Goal: Transaction & Acquisition: Download file/media

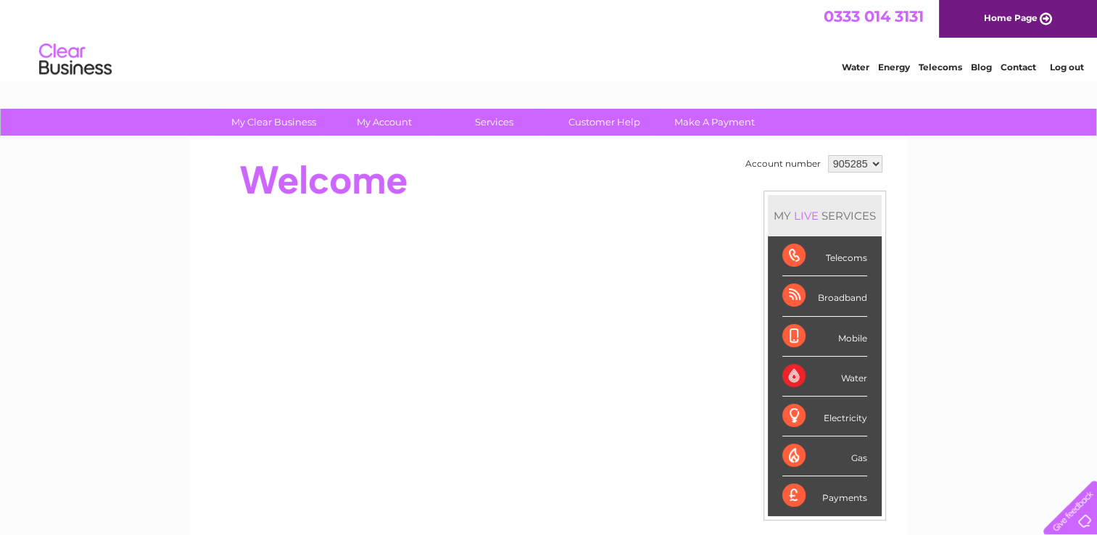
click at [870, 164] on select "905285 925182 934754 935307 935310 935311 935312 935313 935314 935315 938331 93…" at bounding box center [855, 163] width 54 height 17
click at [828, 155] on select "905285 925182 934754 935307 935310 935311 935312 935313 935314 935315 938331 93…" at bounding box center [855, 163] width 54 height 17
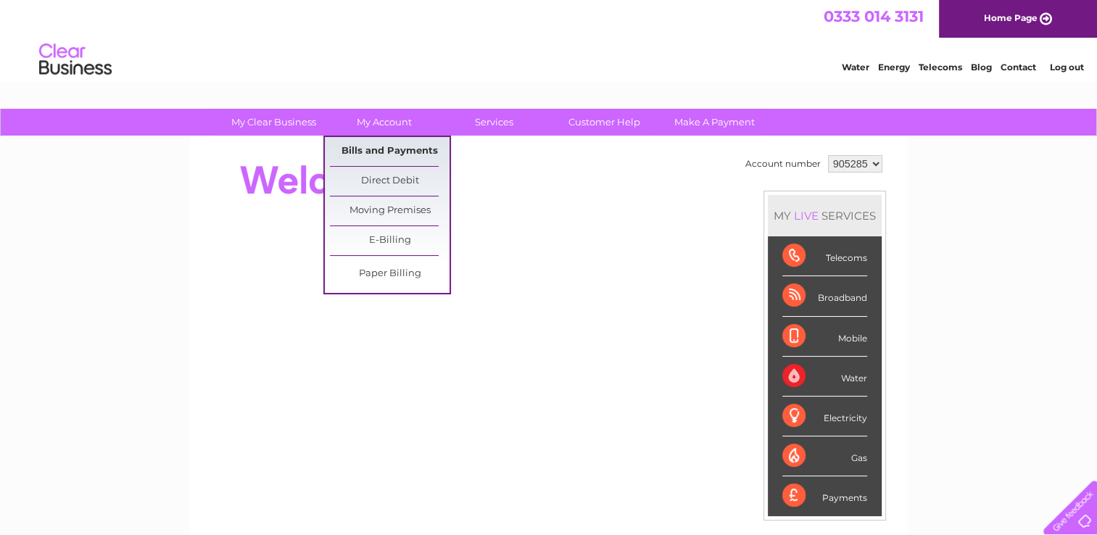
click at [402, 152] on link "Bills and Payments" at bounding box center [390, 151] width 120 height 29
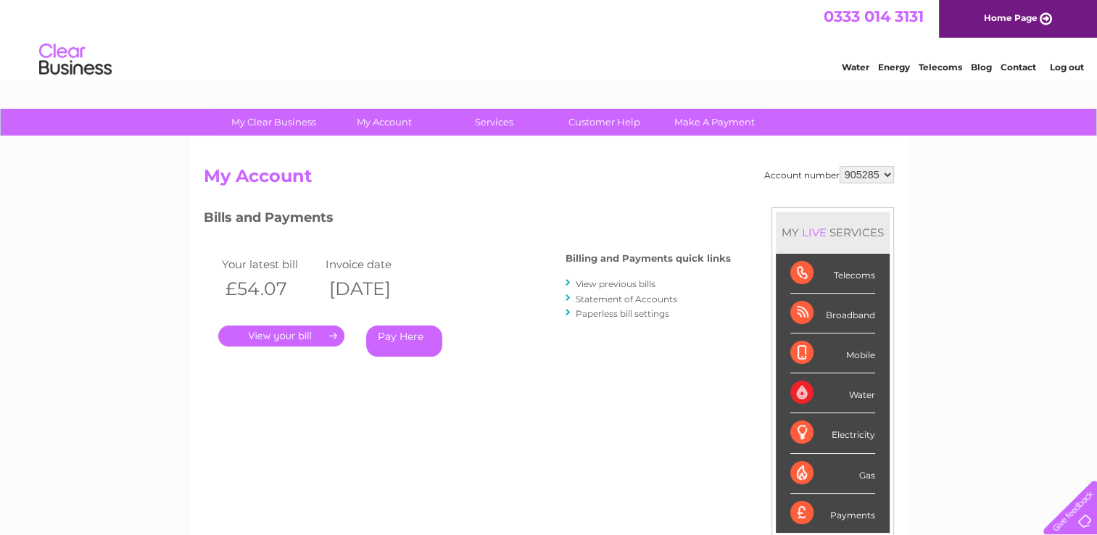
click at [628, 282] on link "View previous bills" at bounding box center [616, 283] width 80 height 11
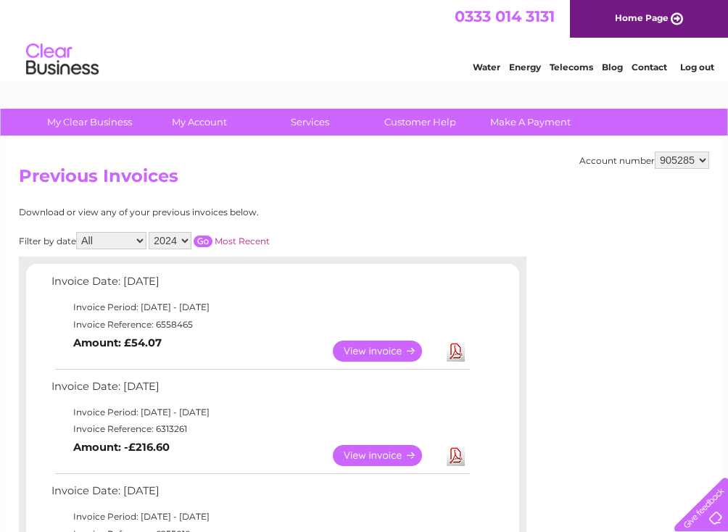
drag, startPoint x: 690, startPoint y: 157, endPoint x: 686, endPoint y: 169, distance: 13.1
click at [654, 157] on select "905285 925182 934754 935307 935310 935311 935312 935313 935314 935315 938331 93…" at bounding box center [682, 160] width 54 height 17
select select "925182"
click at [654, 152] on select "905285 925182 934754 935307 935310 935311 935312 935313 935314 935315 938331 93…" at bounding box center [682, 160] width 54 height 17
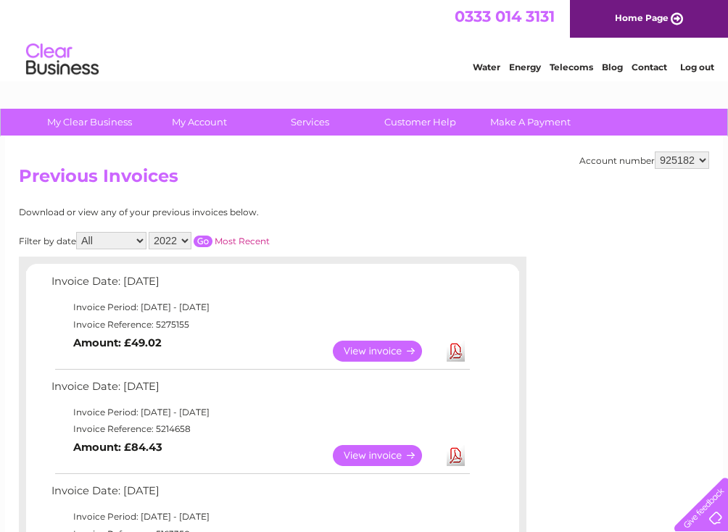
click at [661, 165] on select "905285 925182 934754 935307 935310 935311 935312 935313 935314 935315 938331 93…" at bounding box center [682, 160] width 54 height 17
select select "934754"
click at [655, 152] on select "905285 925182 934754 935307 935310 935311 935312 935313 935314 935315 938331 93…" at bounding box center [682, 160] width 54 height 17
click at [664, 152] on select "905285 925182 934754 935307 935310 935311 935312 935313 935314 935315 938331 93…" at bounding box center [682, 160] width 54 height 17
click at [655, 152] on select "905285 925182 934754 935307 935310 935311 935312 935313 935314 935315 938331 93…" at bounding box center [682, 160] width 54 height 17
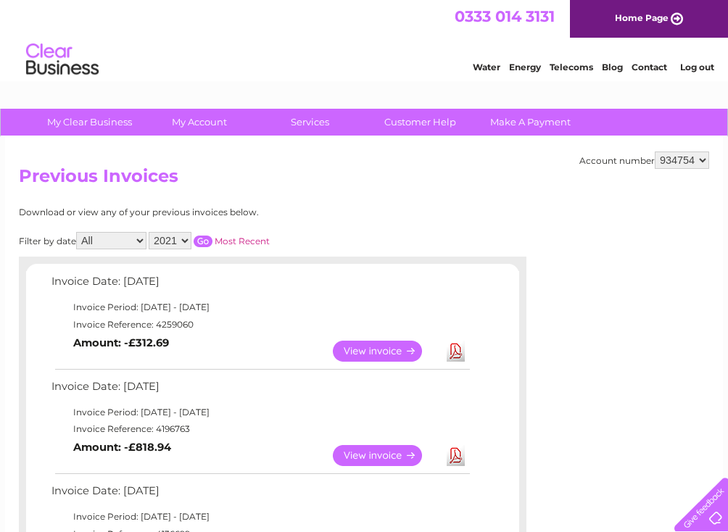
click at [321, 229] on div "Download or view any of your previous invoices below. Filter by date All Januar…" at bounding box center [209, 504] width 381 height 594
drag, startPoint x: 676, startPoint y: 157, endPoint x: 673, endPoint y: 167, distance: 10.6
click at [676, 157] on select "905285 925182 934754 935307 935310 935311 935312 935313 935314 935315 938331 93…" at bounding box center [682, 160] width 54 height 17
select select "935307"
click at [655, 152] on select "905285 925182 934754 935307 935310 935311 935312 935313 935314 935315 938331 93…" at bounding box center [682, 160] width 54 height 17
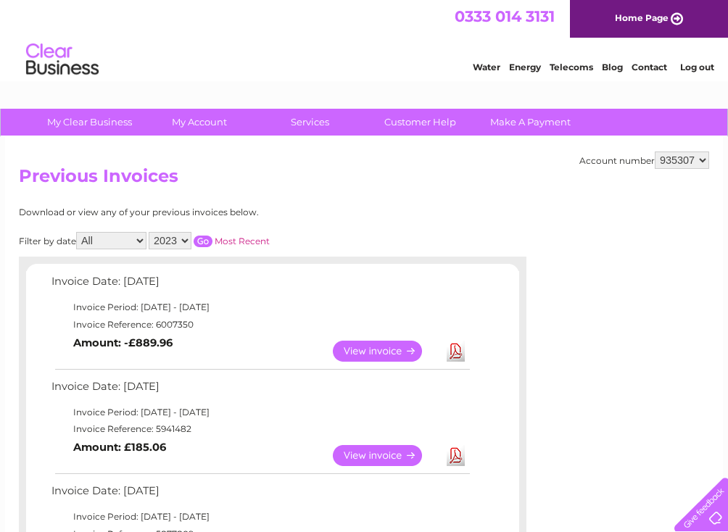
click at [189, 327] on td "Invoice Reference: 6007350" at bounding box center [260, 324] width 424 height 17
click at [671, 162] on select "905285 925182 934754 935307 935310 935311 935312 935313 935314 935315 938331 93…" at bounding box center [682, 160] width 54 height 17
select select "935310"
click at [655, 152] on select "905285 925182 934754 935307 935310 935311 935312 935313 935314 935315 938331 93…" at bounding box center [682, 160] width 54 height 17
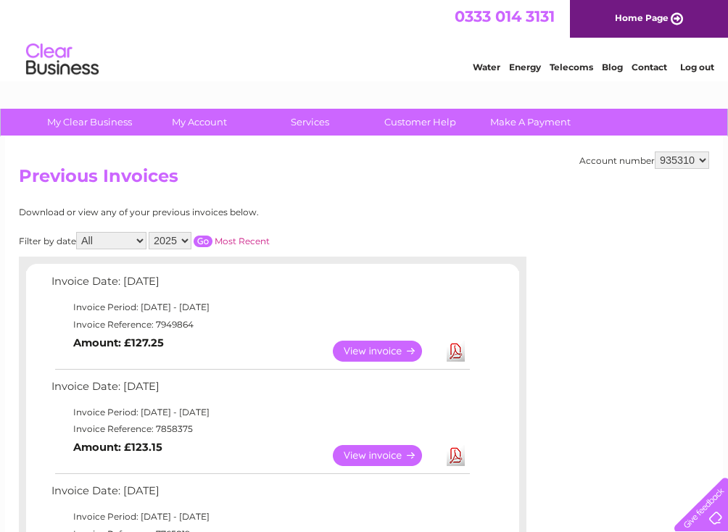
click at [674, 162] on select "905285 925182 934754 935307 935310 935311 935312 935313 935314 935315 938331 93…" at bounding box center [682, 160] width 54 height 17
select select "935311"
click at [655, 152] on select "905285 925182 934754 935307 935310 935311 935312 935313 935314 935315 938331 93…" at bounding box center [682, 160] width 54 height 17
click at [689, 159] on select "905285 925182 934754 935307 935310 935311 935312 935313 935314 935315 938331 93…" at bounding box center [682, 160] width 54 height 17
select select "935312"
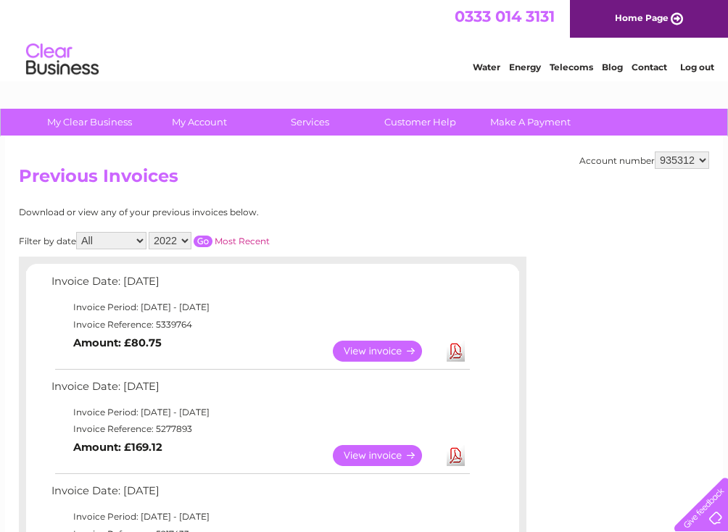
click at [655, 152] on select "905285 925182 934754 935307 935310 935311 935312 935313 935314 935315 938331 93…" at bounding box center [682, 160] width 54 height 17
click at [359, 186] on h2 "Previous Invoices" at bounding box center [364, 180] width 690 height 28
click at [670, 162] on select "905285 925182 934754 935307 935310 935311 935312 935313 935314 935315 938331 93…" at bounding box center [682, 160] width 54 height 17
select select "935313"
click at [655, 152] on select "905285 925182 934754 935307 935310 935311 935312 935313 935314 935315 938331 93…" at bounding box center [682, 160] width 54 height 17
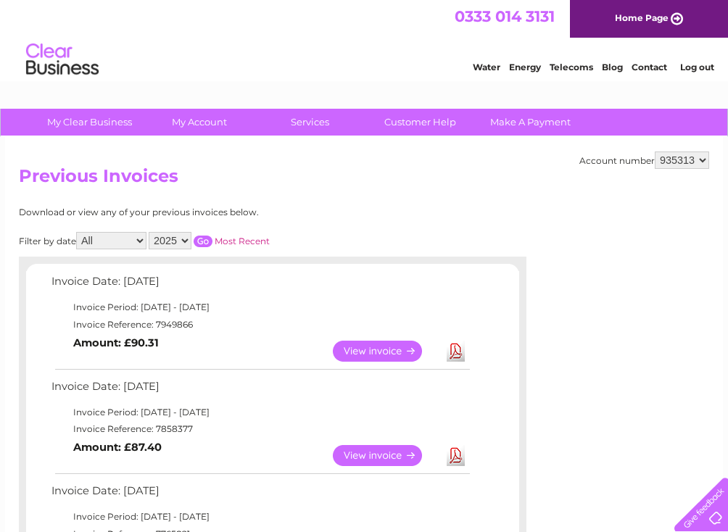
drag, startPoint x: 444, startPoint y: 175, endPoint x: 596, endPoint y: 202, distance: 154.7
click at [444, 175] on h2 "Previous Invoices" at bounding box center [364, 180] width 690 height 28
click at [668, 162] on select "905285 925182 934754 935307 935310 935311 935312 935313 935314 935315 938331 93…" at bounding box center [682, 160] width 54 height 17
select select "935314"
click at [655, 152] on select "905285 925182 934754 935307 935310 935311 935312 935313 935314 935315 938331 93…" at bounding box center [682, 160] width 54 height 17
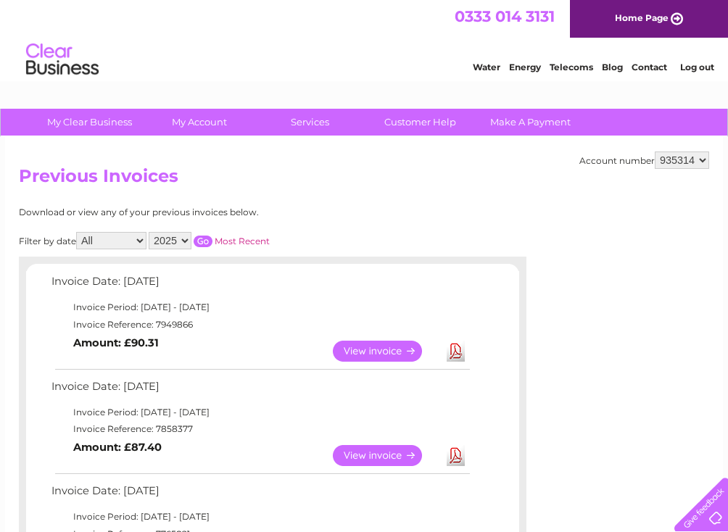
click at [680, 163] on select "905285 925182 934754 935307 935310 935311 935312 935313 935314 935315 938331 93…" at bounding box center [682, 160] width 54 height 17
select select "935315"
click at [655, 152] on select "905285 925182 934754 935307 935310 935311 935312 935313 935314 935315 938331 93…" at bounding box center [682, 160] width 54 height 17
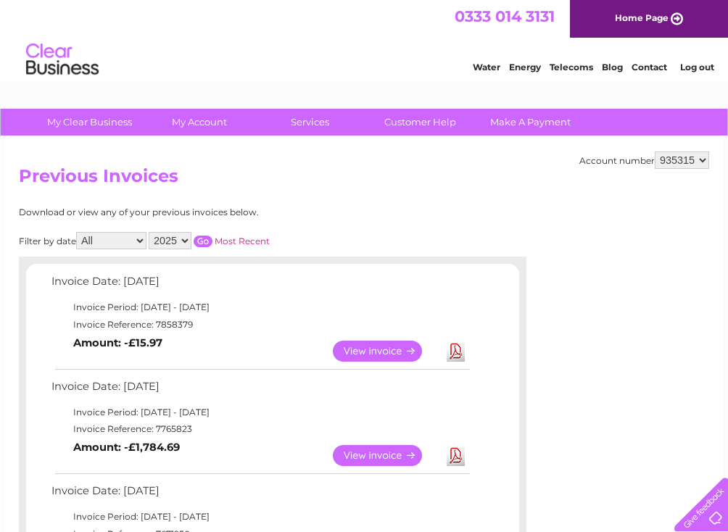
drag, startPoint x: 665, startPoint y: 159, endPoint x: 664, endPoint y: 169, distance: 10.2
click at [666, 159] on select "905285 925182 934754 935307 935310 935311 935312 935313 935314 935315 938331 93…" at bounding box center [682, 160] width 54 height 17
select select "938331"
click at [655, 152] on select "905285 925182 934754 935307 935310 935311 935312 935313 935314 935315 938331 93…" at bounding box center [682, 160] width 54 height 17
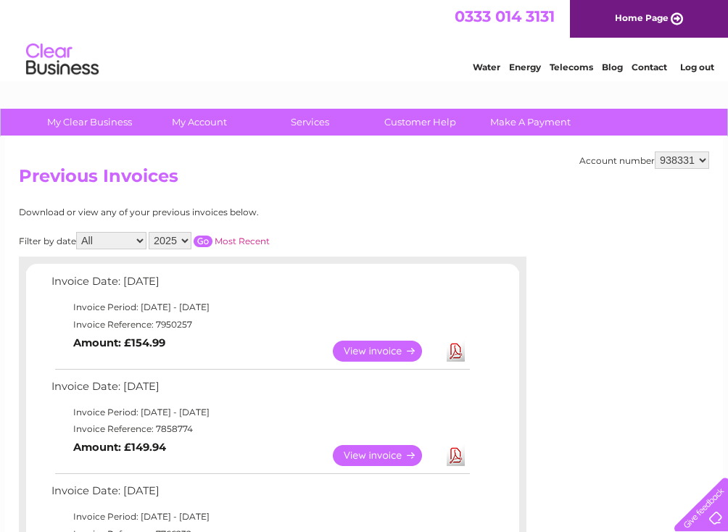
click at [405, 167] on h2 "Previous Invoices" at bounding box center [364, 180] width 690 height 28
click at [667, 162] on select "905285 925182 934754 935307 935310 935311 935312 935313 935314 935315 938331 93…" at bounding box center [682, 160] width 54 height 17
select select "938332"
click at [655, 152] on select "905285 925182 934754 935307 935310 935311 935312 935313 935314 935315 938331 93…" at bounding box center [682, 160] width 54 height 17
click at [664, 164] on select "905285 925182 934754 935307 935310 935311 935312 935313 935314 935315 938331 93…" at bounding box center [682, 160] width 54 height 17
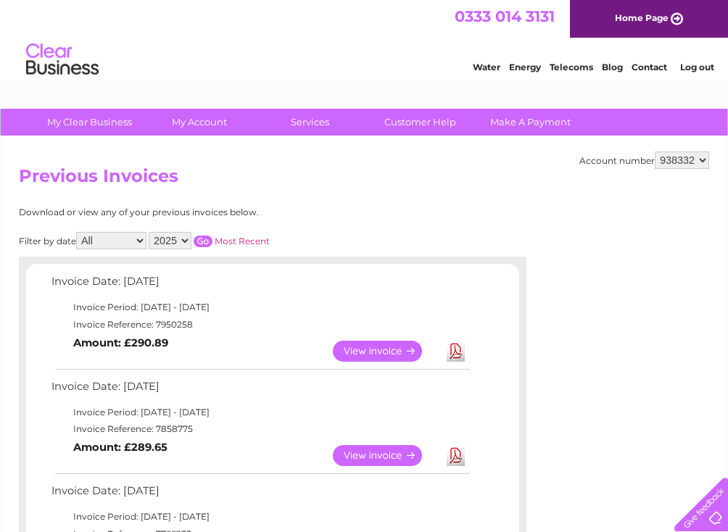
select select "938331"
click at [655, 152] on select "905285 925182 934754 935307 935310 935311 935312 935313 935314 935315 938331 93…" at bounding box center [682, 160] width 54 height 17
drag, startPoint x: 676, startPoint y: 154, endPoint x: 667, endPoint y: 169, distance: 16.9
click at [676, 154] on select "905285 925182 934754 935307 935310 935311 935312 935313 935314 935315 938331 93…" at bounding box center [682, 160] width 54 height 17
select select "935315"
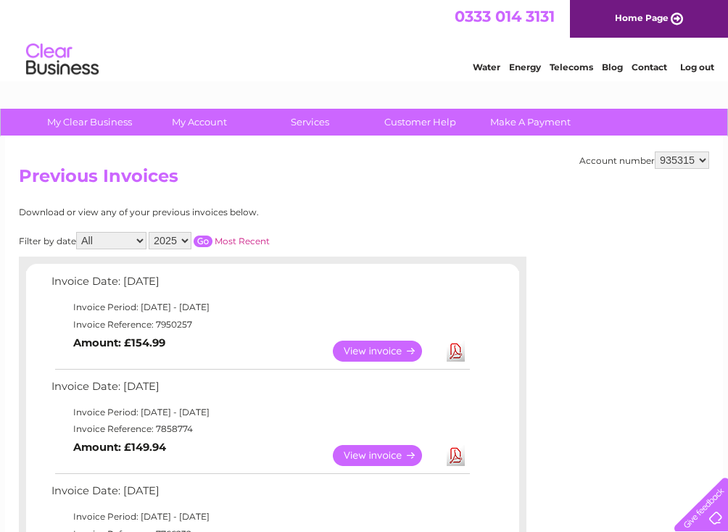
click at [655, 152] on select "905285 925182 934754 935307 935310 935311 935312 935313 935314 935315 938331 93…" at bounding box center [682, 160] width 54 height 17
click at [679, 154] on select "905285 925182 934754 935307 935310 935311 935312 935313 935314 935315 938331 93…" at bounding box center [682, 160] width 54 height 17
select select "905285"
click at [655, 152] on select "905285 925182 934754 935307 935310 935311 935312 935313 935314 935315 938331 93…" at bounding box center [682, 160] width 54 height 17
click at [519, 191] on h2 "Previous Invoices" at bounding box center [364, 180] width 690 height 28
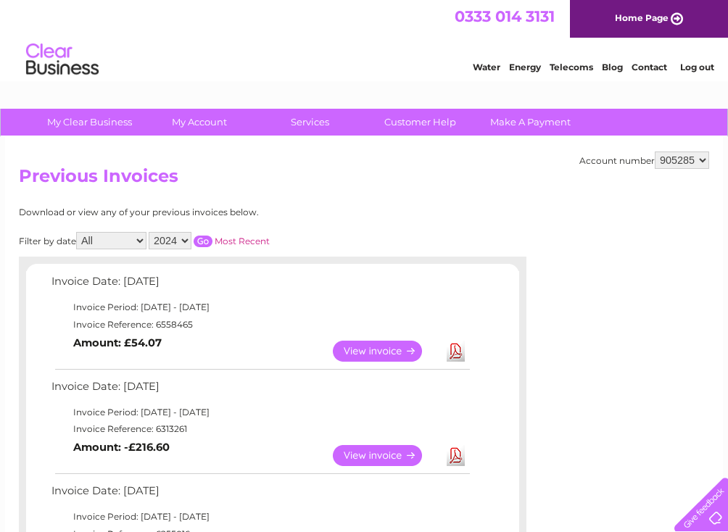
select select "925182"
click at [655, 152] on select "905285 925182 934754 935307 935310 935311 935312 935313 935314 935315 938331 93…" at bounding box center [682, 160] width 54 height 17
click at [547, 199] on div "Account number 905285 925182 934754 935307 935310 935311 935312 935313 935314 9…" at bounding box center [364, 395] width 718 height 516
select select "934754"
click at [655, 152] on select "905285 925182 934754 935307 935310 935311 935312 935313 935314 935315 938331 93…" at bounding box center [682, 160] width 54 height 17
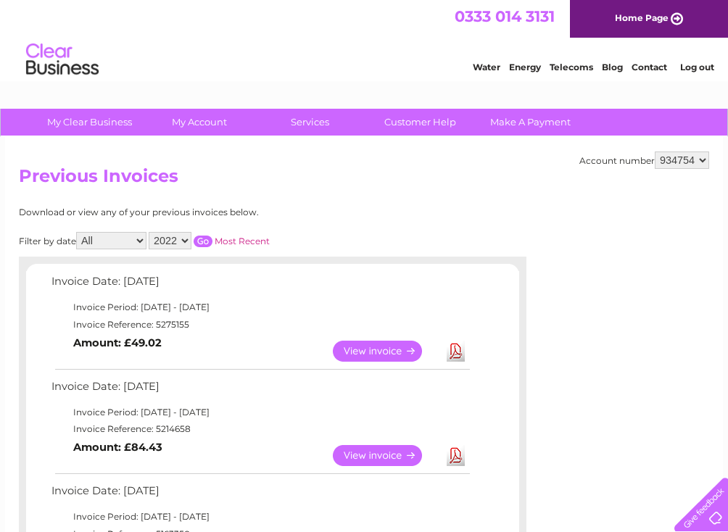
click at [670, 164] on select "905285 925182 934754 935307 935310 935311 935312 935313 935314 935315 938331 93…" at bounding box center [682, 160] width 54 height 17
select select "935310"
click at [655, 152] on select "905285 925182 934754 935307 935310 935311 935312 935313 935314 935315 938331 93…" at bounding box center [682, 160] width 54 height 17
click at [456, 347] on link "Download" at bounding box center [456, 351] width 18 height 21
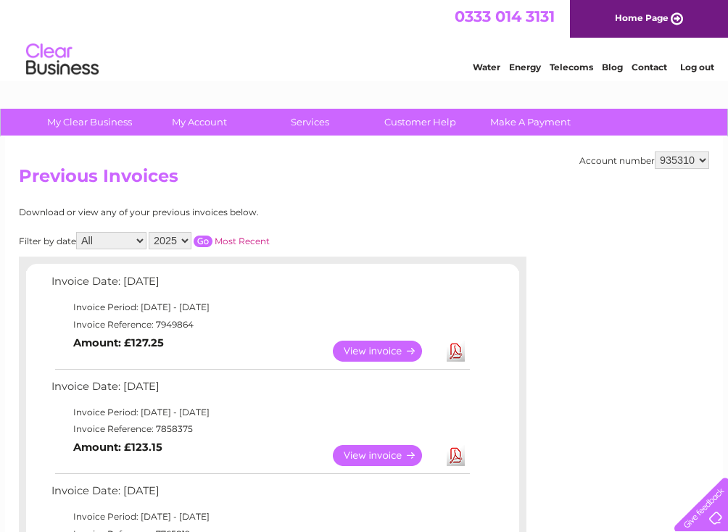
click at [688, 159] on select "905285 925182 934754 935307 935310 935311 935312 935313 935314 935315 938331 93…" at bounding box center [682, 160] width 54 height 17
select select "905285"
click at [655, 152] on select "905285 925182 934754 935307 935310 935311 935312 935313 935314 935315 938331 93…" at bounding box center [682, 160] width 54 height 17
select select "925182"
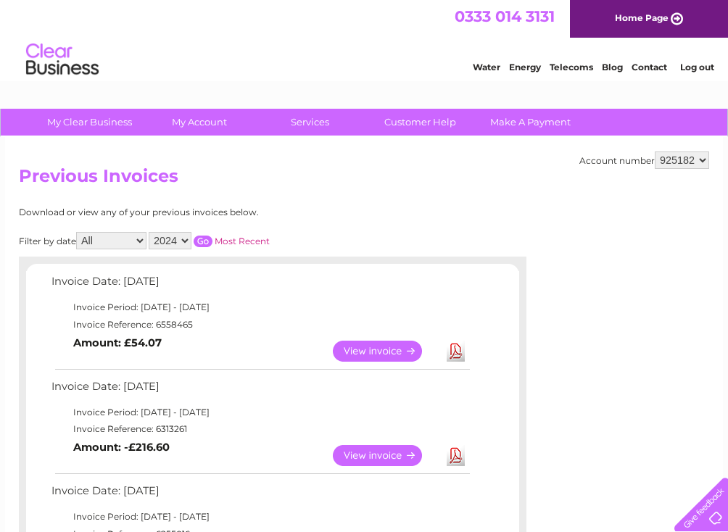
click at [655, 152] on select "905285 925182 934754 935307 935310 935311 935312 935313 935314 935315 938331 93…" at bounding box center [682, 160] width 54 height 17
click at [592, 205] on div "Account number 905285 925182 934754 935307 935310 935311 935312 935313 935314 9…" at bounding box center [364, 395] width 718 height 516
select select "934754"
click at [655, 152] on select "905285 925182 934754 935307 935310 935311 935312 935313 935314 935315 938331 93…" at bounding box center [682, 160] width 54 height 17
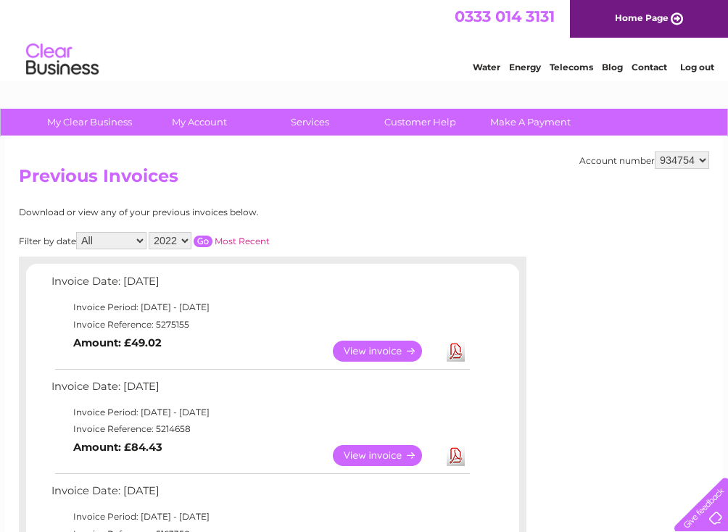
click at [687, 162] on select "905285 925182 934754 935307 935310 935311 935312 935313 935314 935315 938331 93…" at bounding box center [682, 160] width 54 height 17
click at [684, 163] on select "905285 925182 934754 935307 935310 935311 935312 935313 935314 935315 938331 93…" at bounding box center [682, 160] width 54 height 17
select select "935307"
click at [655, 152] on select "905285 925182 934754 935307 935310 935311 935312 935313 935314 935315 938331 93…" at bounding box center [682, 160] width 54 height 17
click at [565, 216] on div "Account number 905285 925182 934754 935307 935310 935311 935312 935313 935314 9…" at bounding box center [364, 500] width 718 height 726
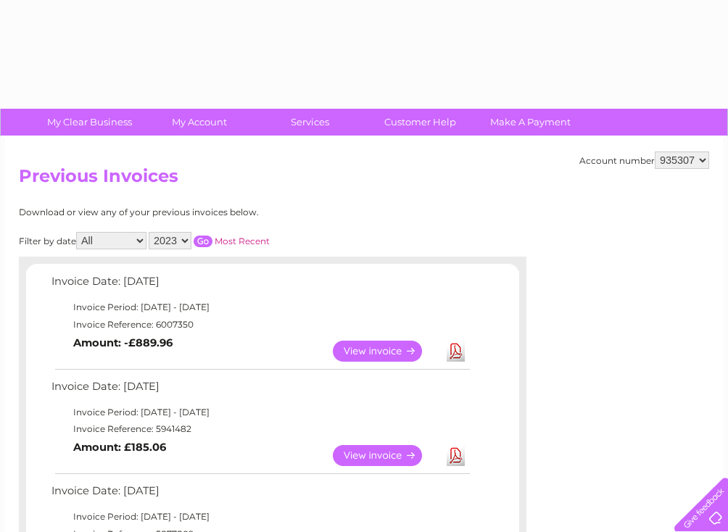
drag, startPoint x: 0, startPoint y: 0, endPoint x: 681, endPoint y: 165, distance: 700.4
click at [685, 157] on select "905285 925182 934754 935307 935310 935311 935312 935313 935314 935315 938331 93…" at bounding box center [682, 160] width 54 height 17
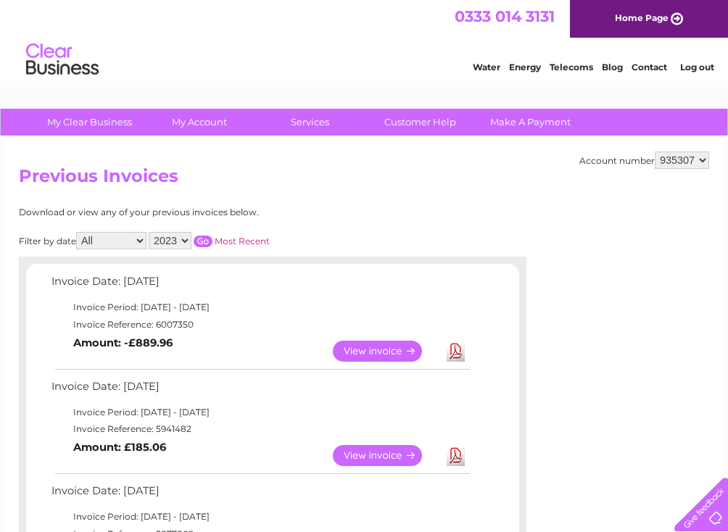
select select "935310"
click at [655, 152] on select "905285 925182 934754 935307 935310 935311 935312 935313 935314 935315 938331 93…" at bounding box center [682, 160] width 54 height 17
drag, startPoint x: 0, startPoint y: 0, endPoint x: 681, endPoint y: 165, distance: 701.1
click at [686, 157] on select "905285 925182 934754 935307 935310 935311 935312 935313 935314 935315 938331 93…" at bounding box center [682, 160] width 54 height 17
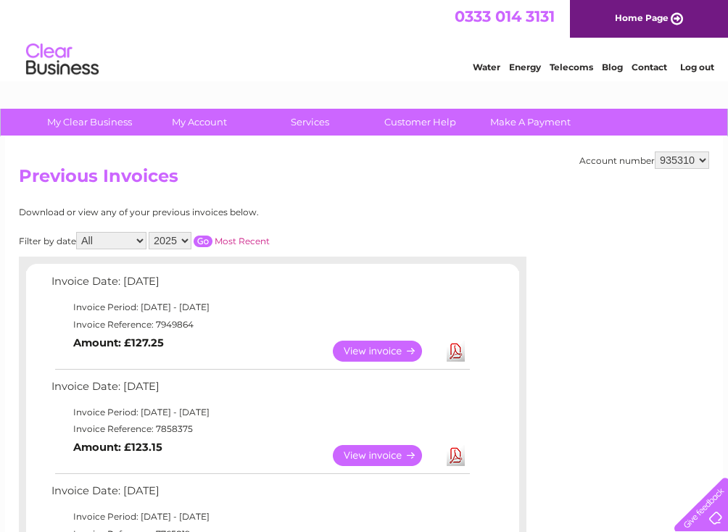
select select "935311"
click at [655, 152] on select "905285 925182 934754 935307 935310 935311 935312 935313 935314 935315 938331 93…" at bounding box center [682, 160] width 54 height 17
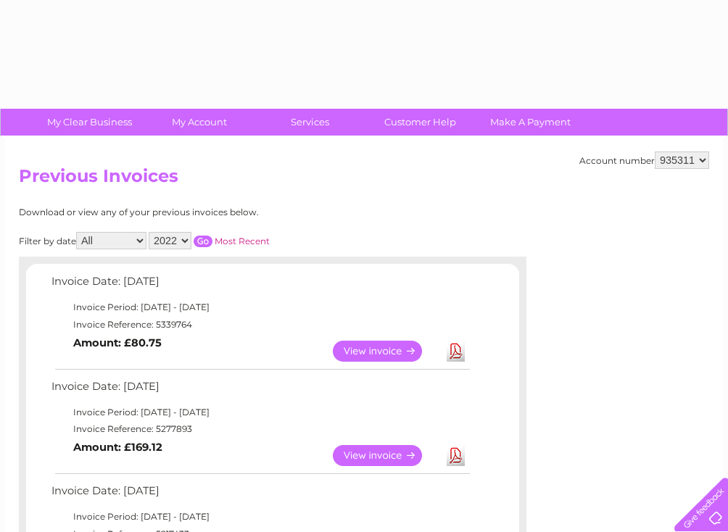
click at [678, 160] on select "905285 925182 934754 935307 935310 935311 935312 935313 935314 935315 938331 93…" at bounding box center [682, 160] width 54 height 17
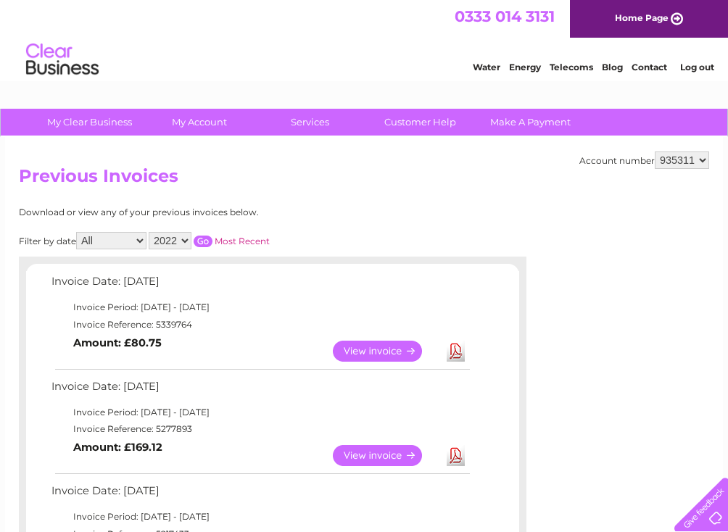
select select "935312"
click at [655, 152] on select "905285 925182 934754 935307 935310 935311 935312 935313 935314 935315 938331 93…" at bounding box center [682, 160] width 54 height 17
click at [692, 161] on select "905285 925182 934754 935307 935310 935311 935312 935313 935314 935315 938331 93…" at bounding box center [682, 160] width 54 height 17
select select "935313"
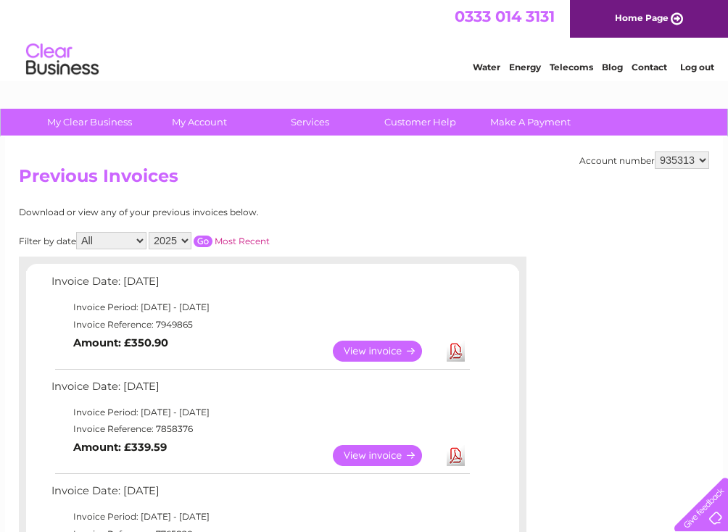
click at [655, 152] on select "905285 925182 934754 935307 935310 935311 935312 935313 935314 935315 938331 93…" at bounding box center [682, 160] width 54 height 17
select select "935314"
click at [655, 152] on select "905285 925182 934754 935307 935310 935311 935312 935313 935314 935315 938331 93…" at bounding box center [682, 160] width 54 height 17
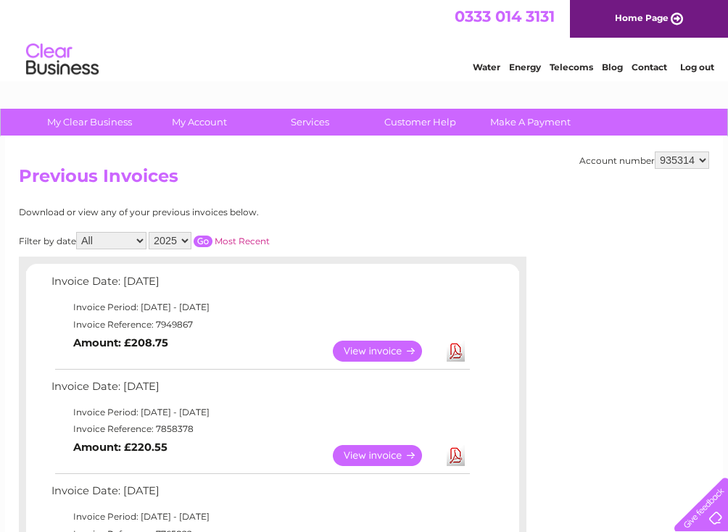
select select "935315"
click at [655, 152] on select "905285 925182 934754 935307 935310 935311 935312 935313 935314 935315 938331 93…" at bounding box center [682, 160] width 54 height 17
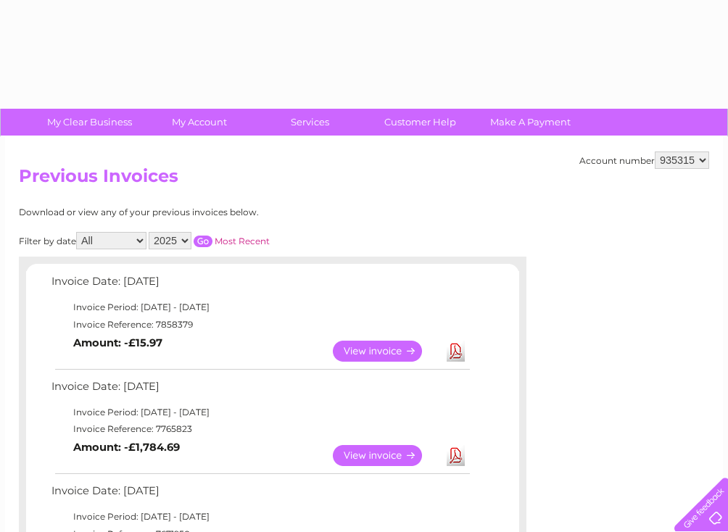
click at [681, 152] on select "905285 925182 934754 935307 935310 935311 935312 935313 935314 935315 938331 93…" at bounding box center [682, 160] width 54 height 17
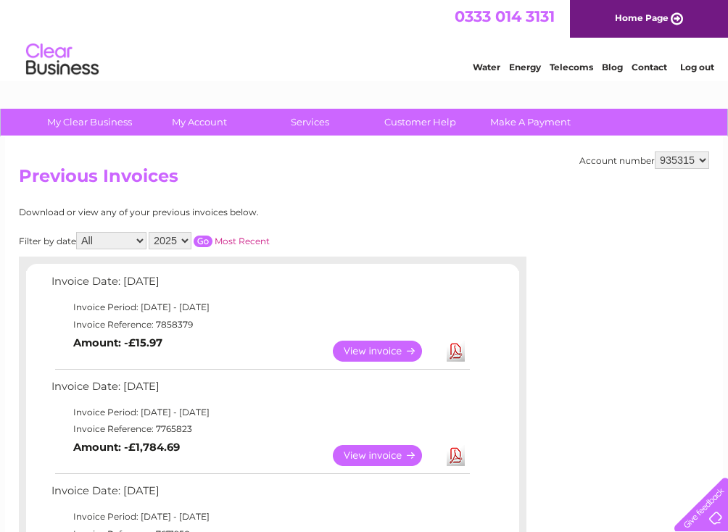
select select "938331"
click at [655, 152] on select "905285 925182 934754 935307 935310 935311 935312 935313 935314 935315 938331 93…" at bounding box center [682, 160] width 54 height 17
click at [449, 350] on link "Download" at bounding box center [456, 351] width 18 height 21
click at [694, 154] on select "905285 925182 934754 935307 935310 935311 935312 935313 935314 935315 938331 93…" at bounding box center [682, 160] width 54 height 17
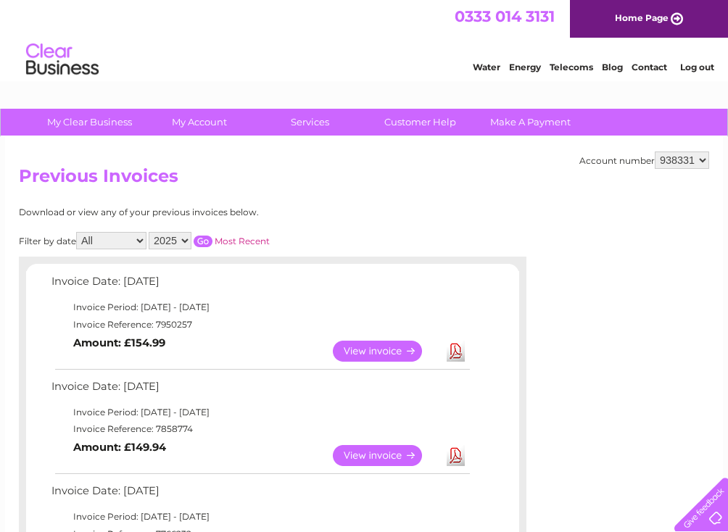
select select "905285"
click at [655, 152] on select "905285 925182 934754 935307 935310 935311 935312 935313 935314 935315 938331 93…" at bounding box center [682, 160] width 54 height 17
drag, startPoint x: 563, startPoint y: 194, endPoint x: 621, endPoint y: 185, distance: 58.6
select select "925182"
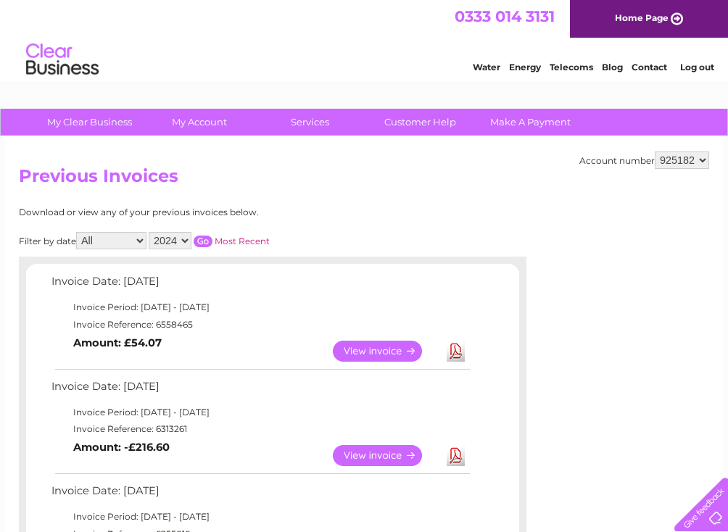
click at [655, 152] on select "905285 925182 934754 935307 935310 935311 935312 935313 935314 935315 938331 93…" at bounding box center [682, 160] width 54 height 17
click at [574, 211] on div "Account number 905285 925182 934754 935307 935310 935311 935312 935313 935314 9…" at bounding box center [364, 395] width 718 height 516
drag, startPoint x: 669, startPoint y: 157, endPoint x: 668, endPoint y: 165, distance: 8.7
click at [668, 157] on select "905285 925182 934754 935307 935310 935311 935312 935313 935314 935315 938331 93…" at bounding box center [682, 160] width 54 height 17
select select "935307"
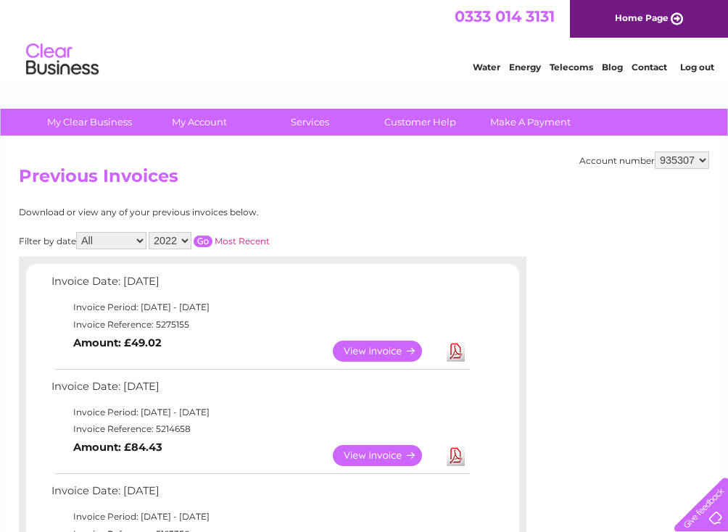
click at [655, 152] on select "905285 925182 934754 935307 935310 935311 935312 935313 935314 935315 938331 93…" at bounding box center [682, 160] width 54 height 17
drag, startPoint x: 492, startPoint y: 224, endPoint x: 545, endPoint y: 208, distance: 56.0
click at [686, 159] on select "905285 925182 934754 935307 935310 935311 935312 935313 935314 935315 938331 93…" at bounding box center [682, 160] width 54 height 17
select select "935311"
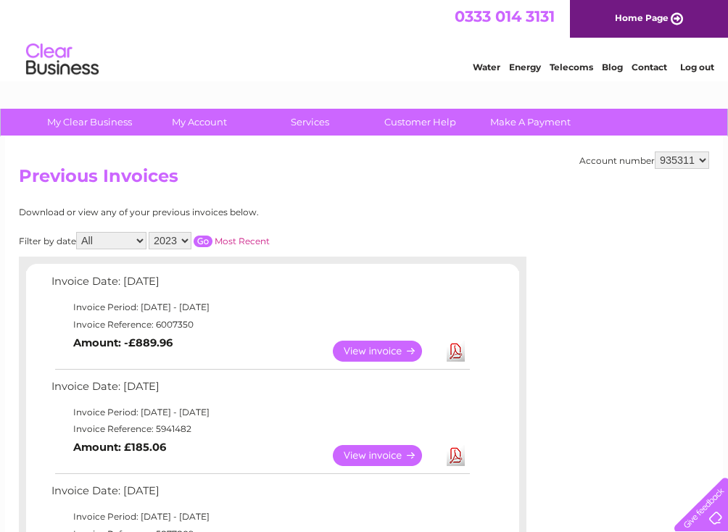
click at [655, 152] on select "905285 925182 934754 935307 935310 935311 935312 935313 935314 935315 938331 93…" at bounding box center [682, 160] width 54 height 17
click at [679, 161] on select "905285 925182 934754 935307 935310 935311 935312 935313 935314 935315 938331 93…" at bounding box center [682, 160] width 54 height 17
click at [674, 162] on select "905285 925182 934754 935307 935310 935311 935312 935313 935314 935315 938331 93…" at bounding box center [682, 160] width 54 height 17
select select "938332"
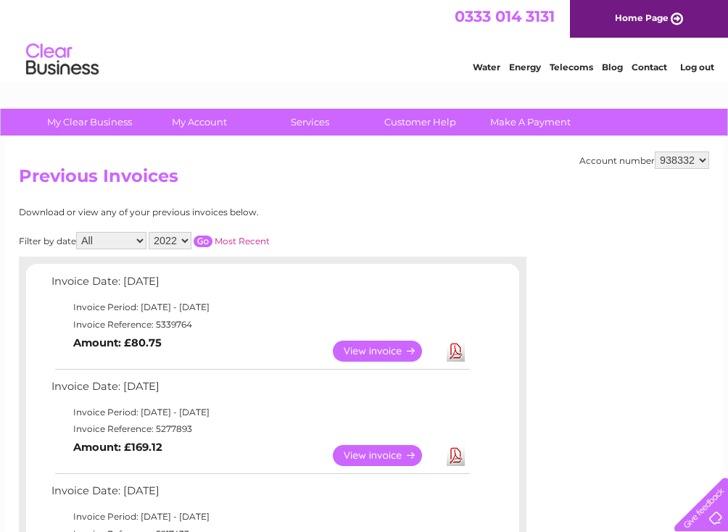
click at [655, 152] on select "905285 925182 934754 935307 935310 935311 935312 935313 935314 935315 938331 93…" at bounding box center [682, 160] width 54 height 17
click at [530, 175] on h2 "Previous Invoices" at bounding box center [364, 180] width 690 height 28
drag, startPoint x: 687, startPoint y: 157, endPoint x: 679, endPoint y: 169, distance: 14.7
click at [687, 157] on select "905285 925182 934754 935307 935310 935311 935312 935313 935314 935315 938331 93…" at bounding box center [682, 160] width 54 height 17
select select "938331"
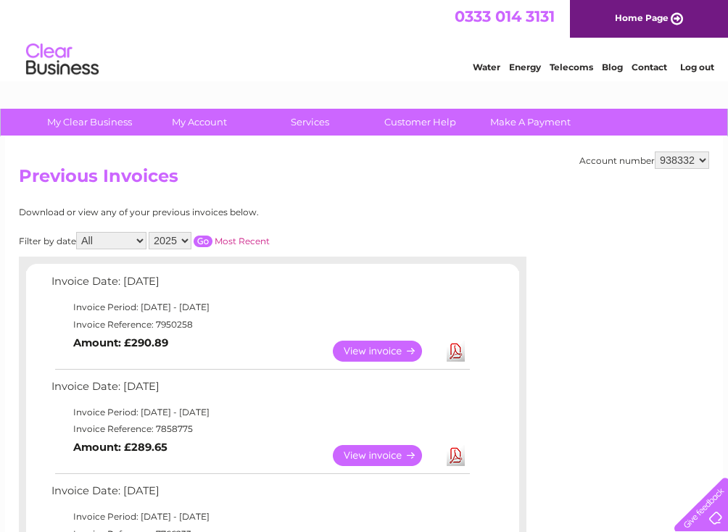
click at [655, 152] on select "905285 925182 934754 935307 935310 935311 935312 935313 935314 935315 938331 93…" at bounding box center [682, 160] width 54 height 17
drag, startPoint x: 0, startPoint y: 0, endPoint x: 655, endPoint y: 162, distance: 675.0
click at [655, 162] on select "905285 925182 934754 935307 935310 935311 935312 935313 935314 935315 938331 93…" at bounding box center [682, 160] width 54 height 17
select select "935315"
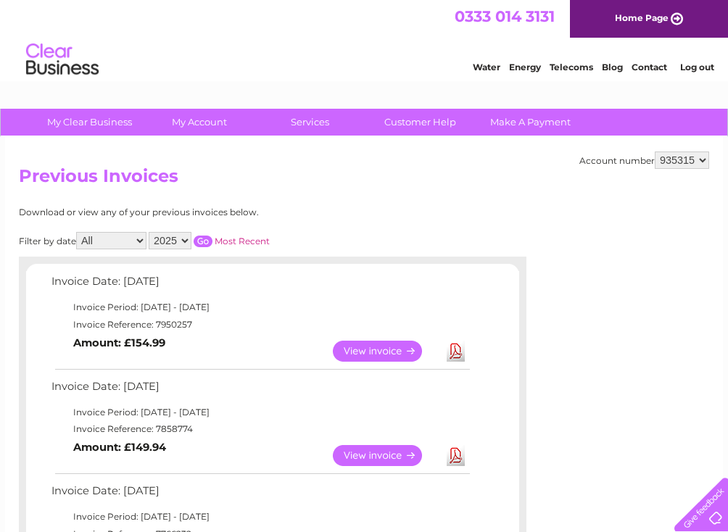
click at [655, 152] on select "905285 925182 934754 935307 935310 935311 935312 935313 935314 935315 938331 93…" at bounding box center [682, 160] width 54 height 17
drag, startPoint x: 536, startPoint y: 212, endPoint x: 545, endPoint y: 210, distance: 9.7
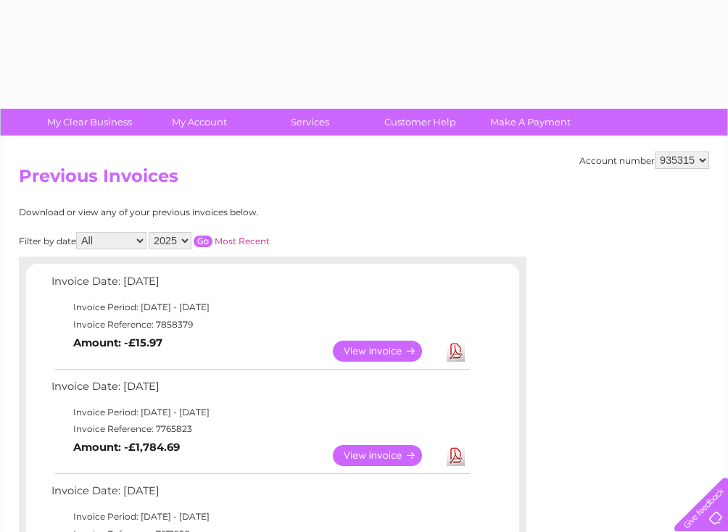
click at [681, 159] on select "905285 925182 934754 935307 935310 935311 935312 935313 935314 935315 938331 93…" at bounding box center [682, 160] width 54 height 17
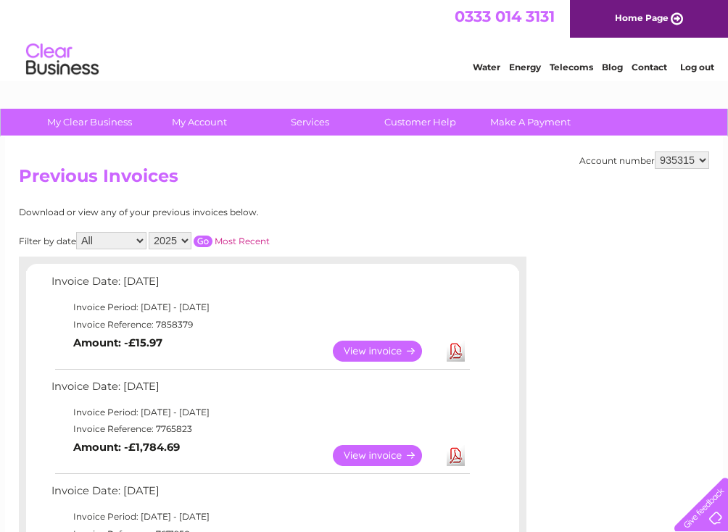
select select "935314"
click at [655, 152] on select "905285 925182 934754 935307 935310 935311 935312 935313 935314 935315 938331 93…" at bounding box center [682, 160] width 54 height 17
drag, startPoint x: 518, startPoint y: 201, endPoint x: 563, endPoint y: 185, distance: 47.0
select select "935313"
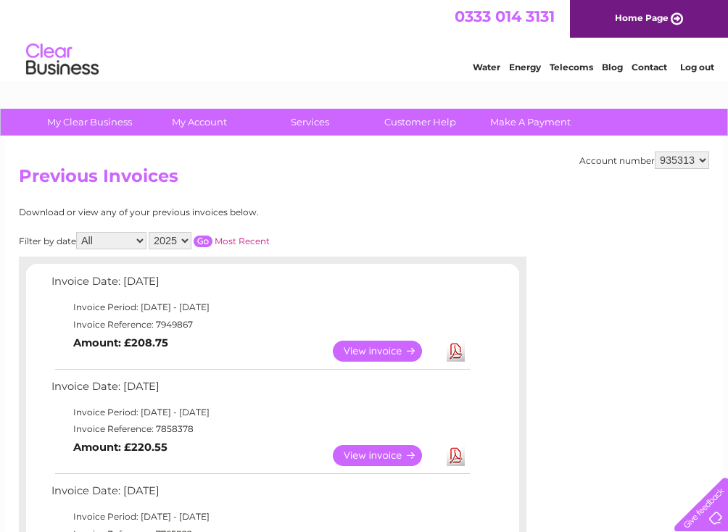
click at [655, 152] on select "905285 925182 934754 935307 935310 935311 935312 935313 935314 935315 938331 93…" at bounding box center [682, 160] width 54 height 17
click at [692, 160] on select "905285 925182 934754 935307 935310 935311 935312 935313 935314 935315 938331 93…" at bounding box center [682, 160] width 54 height 17
click at [458, 341] on link "Download" at bounding box center [456, 351] width 18 height 21
click at [690, 157] on select "905285 925182 934754 935307 935310 935311 935312 935313 935314 935315 938331 93…" at bounding box center [682, 160] width 54 height 17
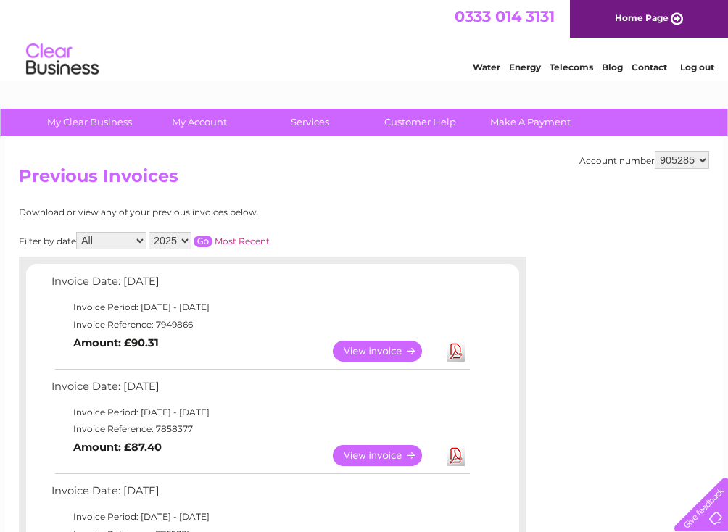
click at [655, 152] on select "905285 925182 934754 935307 935310 935311 935312 935313 935314 935315 938331 93…" at bounding box center [682, 160] width 54 height 17
click at [676, 155] on select "905285 925182 934754 935307 935310 935311 935312 935313 935314 935315 938331 93…" at bounding box center [682, 160] width 54 height 17
click at [655, 152] on select "905285 925182 934754 935307 935310 935311 935312 935313 935314 935315 938331 93…" at bounding box center [682, 160] width 54 height 17
click at [605, 179] on h2 "Previous Invoices" at bounding box center [364, 180] width 690 height 28
click at [672, 159] on select "905285 925182 934754 935307 935310 935311 935312 935313 935314 935315 938331 93…" at bounding box center [682, 160] width 54 height 17
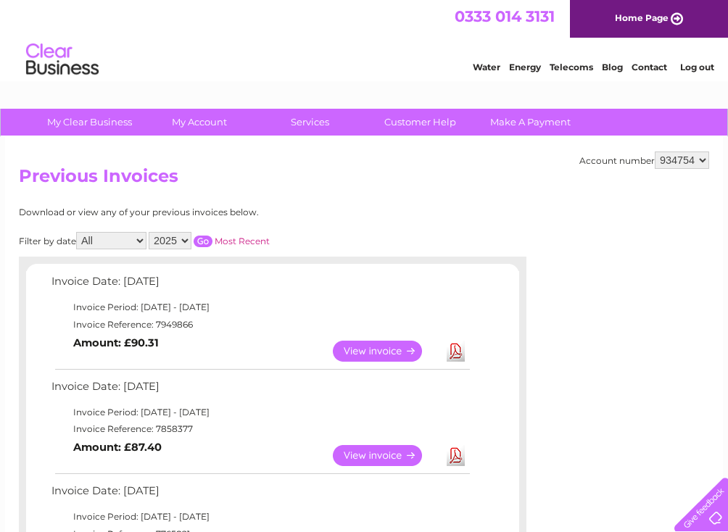
click at [655, 152] on select "905285 925182 934754 935307 935310 935311 935312 935313 935314 935315 938331 93…" at bounding box center [682, 160] width 54 height 17
click at [670, 162] on select "905285 925182 934754 935307 935310 935311 935312 935313 935314 935315 938331 93…" at bounding box center [682, 160] width 54 height 17
select select "935307"
click at [655, 152] on select "905285 925182 934754 935307 935310 935311 935312 935313 935314 935315 938331 93…" at bounding box center [682, 160] width 54 height 17
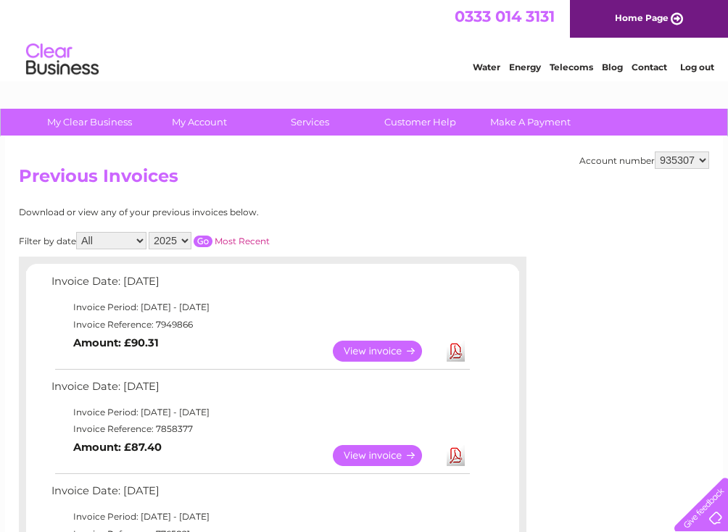
click at [568, 187] on h2 "Previous Invoices" at bounding box center [364, 180] width 690 height 28
click at [680, 165] on select "905285 925182 934754 935307 935310 935311 935312 935313 935314 935315 938331 93…" at bounding box center [682, 160] width 54 height 17
select select "935310"
click at [655, 152] on select "905285 925182 934754 935307 935310 935311 935312 935313 935314 935315 938331 93…" at bounding box center [682, 160] width 54 height 17
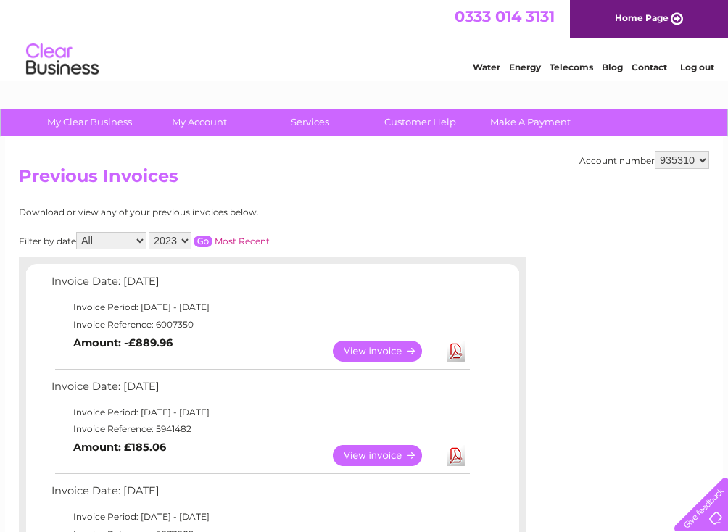
click at [493, 168] on h2 "Previous Invoices" at bounding box center [364, 180] width 690 height 28
click at [692, 162] on select "905285 925182 934754 935307 935310 935311 935312 935313 935314 935315 938331 93…" at bounding box center [682, 160] width 54 height 17
select select "935311"
click at [655, 152] on select "905285 925182 934754 935307 935310 935311 935312 935313 935314 935315 938331 93…" at bounding box center [682, 160] width 54 height 17
click at [447, 173] on h2 "Previous Invoices" at bounding box center [364, 180] width 690 height 28
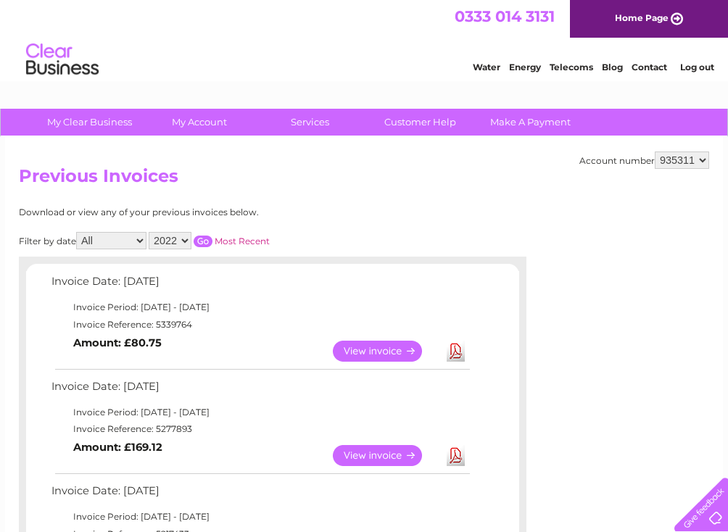
drag, startPoint x: 0, startPoint y: 0, endPoint x: 681, endPoint y: 162, distance: 700.4
click at [681, 162] on select "905285 925182 934754 935307 935310 935311 935312 935313 935314 935315 938331 93…" at bounding box center [682, 160] width 54 height 17
select select "935312"
click at [655, 152] on select "905285 925182 934754 935307 935310 935311 935312 935313 935314 935315 938331 93…" at bounding box center [682, 160] width 54 height 17
click at [499, 188] on h2 "Previous Invoices" at bounding box center [364, 180] width 690 height 28
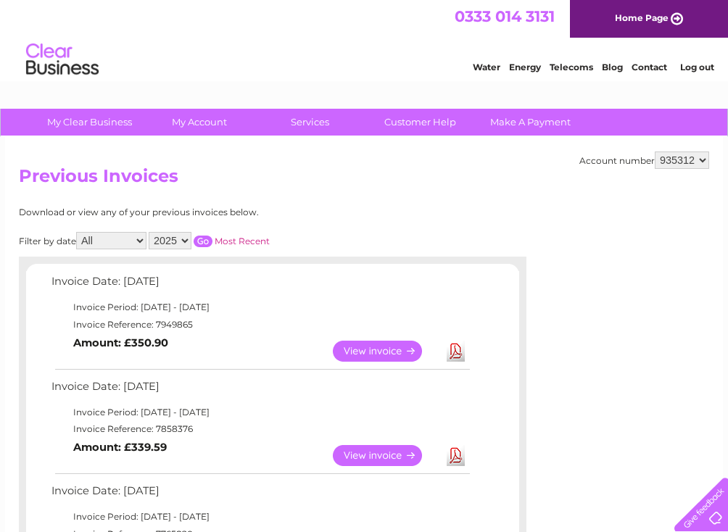
drag, startPoint x: 0, startPoint y: 0, endPoint x: 690, endPoint y: 162, distance: 709.0
click at [690, 162] on select "905285 925182 934754 935307 935310 935311 935312 935313 935314 935315 938331 93…" at bounding box center [682, 160] width 54 height 17
select select "935313"
click at [655, 152] on select "905285 925182 934754 935307 935310 935311 935312 935313 935314 935315 938331 93…" at bounding box center [682, 160] width 54 height 17
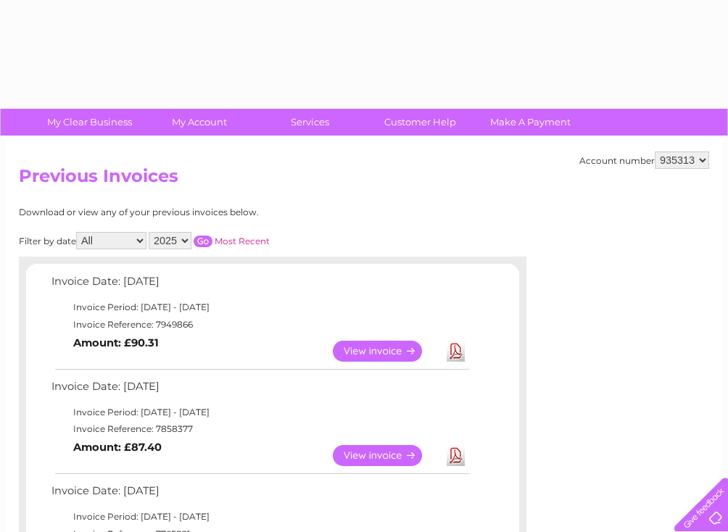
click at [679, 162] on select "905285 925182 934754 935307 935310 935311 935312 935313 935314 935315 938331 93…" at bounding box center [682, 160] width 54 height 17
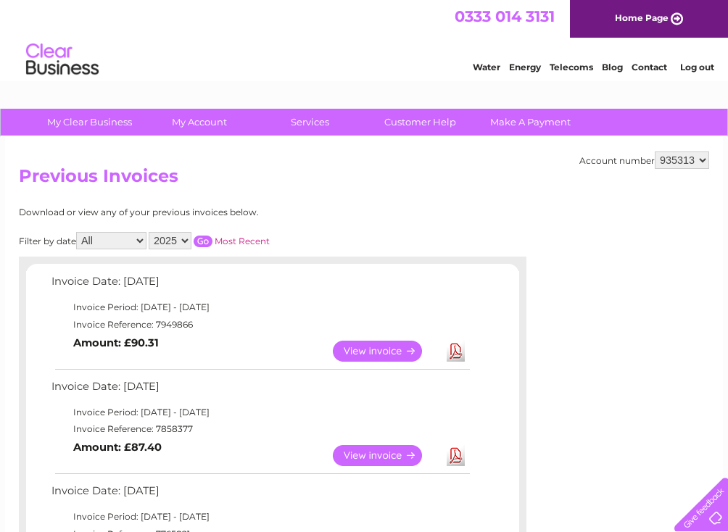
select select "935314"
click at [655, 152] on select "905285 925182 934754 935307 935310 935311 935312 935313 935314 935315 938331 93…" at bounding box center [682, 160] width 54 height 17
drag, startPoint x: 515, startPoint y: 196, endPoint x: 386, endPoint y: 286, distance: 157.7
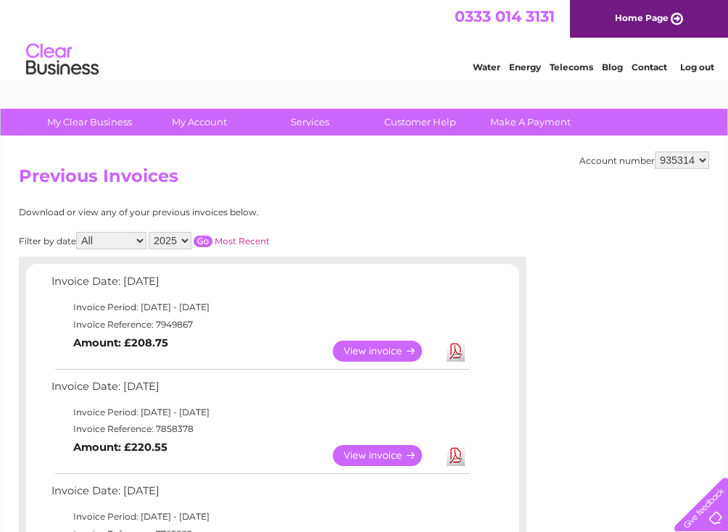
click at [467, 348] on td "Download" at bounding box center [455, 351] width 25 height 28
click at [459, 349] on link "Download" at bounding box center [456, 351] width 18 height 21
click at [674, 163] on select "905285 925182 934754 935307 935310 935311 935312 935313 935314 935315 938331 93…" at bounding box center [682, 160] width 54 height 17
click at [673, 159] on select "905285 925182 934754 935307 935310 935311 935312 935313 935314 935315 938331 93…" at bounding box center [682, 160] width 54 height 17
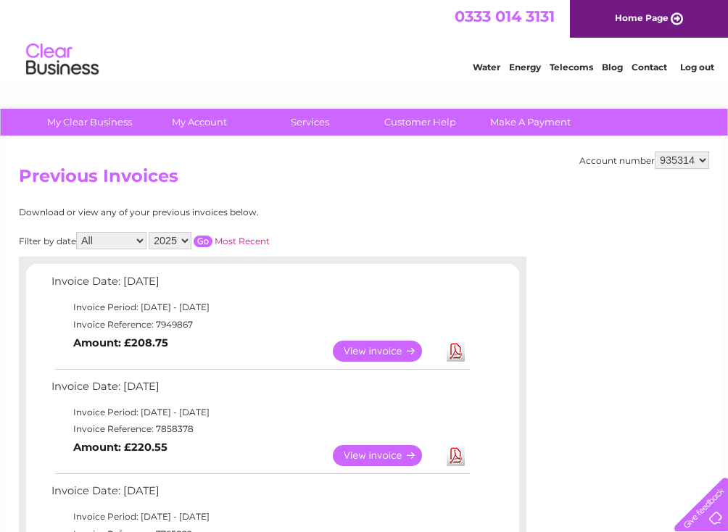
select select "905285"
click at [655, 152] on select "905285 925182 934754 935307 935310 935311 935312 935313 935314 935315 938331 93…" at bounding box center [682, 160] width 54 height 17
click at [531, 173] on h2 "Previous Invoices" at bounding box center [364, 180] width 690 height 28
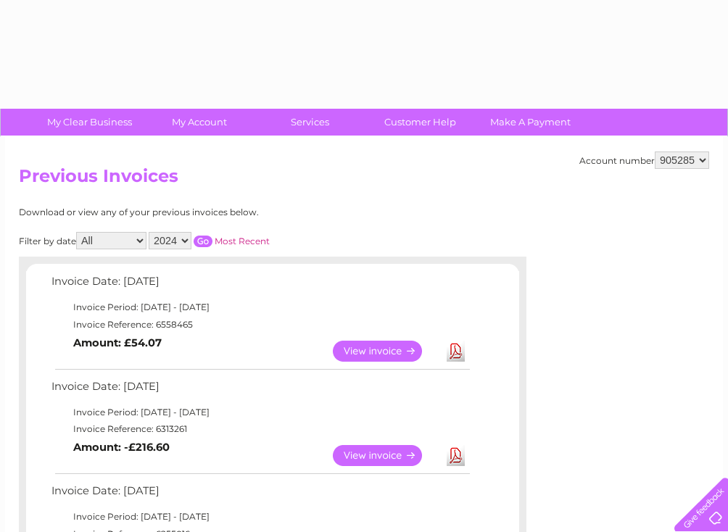
click at [673, 162] on select "905285 925182 934754 935307 935310 935311 935312 935313 935314 935315 938331 93…" at bounding box center [682, 160] width 54 height 17
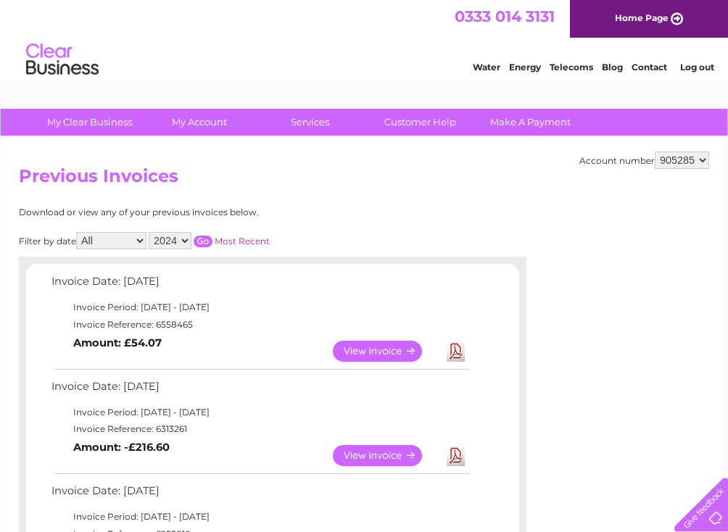
select select "925182"
click at [655, 152] on select "905285 925182 934754 935307 935310 935311 935312 935313 935314 935315 938331 93…" at bounding box center [682, 160] width 54 height 17
click at [498, 190] on h2 "Previous Invoices" at bounding box center [364, 180] width 690 height 28
drag, startPoint x: 0, startPoint y: 0, endPoint x: 679, endPoint y: 162, distance: 697.6
click at [679, 162] on select "905285 925182 934754 935307 935310 935311 935312 935313 935314 935315 938331 93…" at bounding box center [682, 160] width 54 height 17
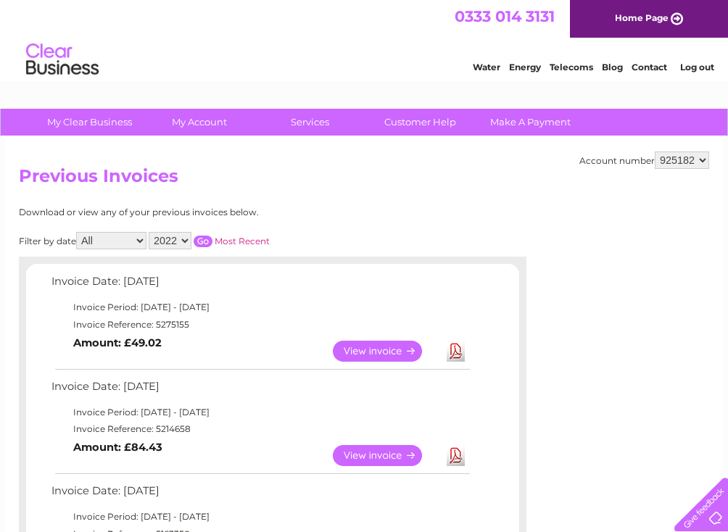
select select "934754"
click at [655, 152] on select "905285 925182 934754 935307 935310 935311 935312 935313 935314 935315 938331 93…" at bounding box center [682, 160] width 54 height 17
drag, startPoint x: 0, startPoint y: 0, endPoint x: 693, endPoint y: 159, distance: 711.1
click at [693, 159] on select "905285 925182 934754 935307 935310 935311 935312 935313 935314 935315 938331 93…" at bounding box center [682, 160] width 54 height 17
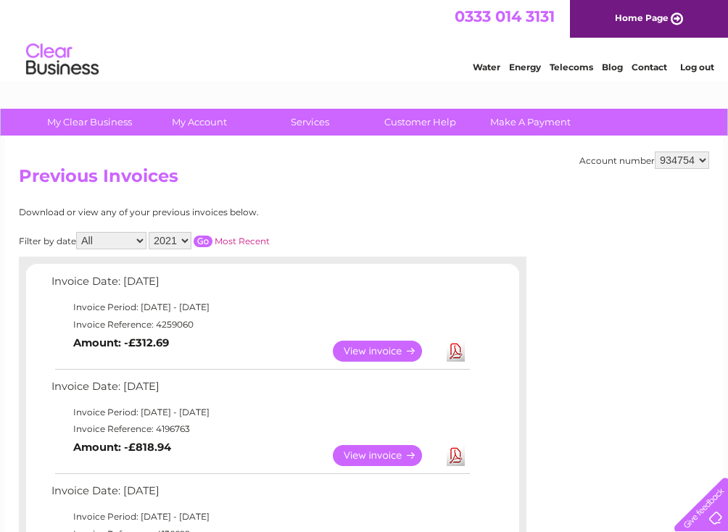
select select "935307"
click at [655, 152] on select "905285 925182 934754 935307 935310 935311 935312 935313 935314 935315 938331 93…" at bounding box center [682, 160] width 54 height 17
click at [534, 220] on div "Account number 905285 925182 934754 935307 935310 935311 935312 935313 935314 9…" at bounding box center [364, 500] width 718 height 726
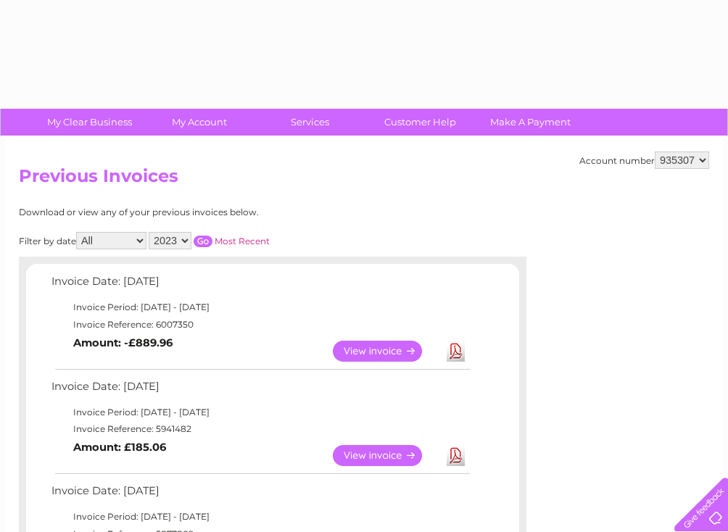
drag, startPoint x: 0, startPoint y: 0, endPoint x: 699, endPoint y: 157, distance: 716.2
click at [699, 157] on select "905285 925182 934754 935307 935310 935311 935312 935313 935314 935315 938331 93…" at bounding box center [682, 160] width 54 height 17
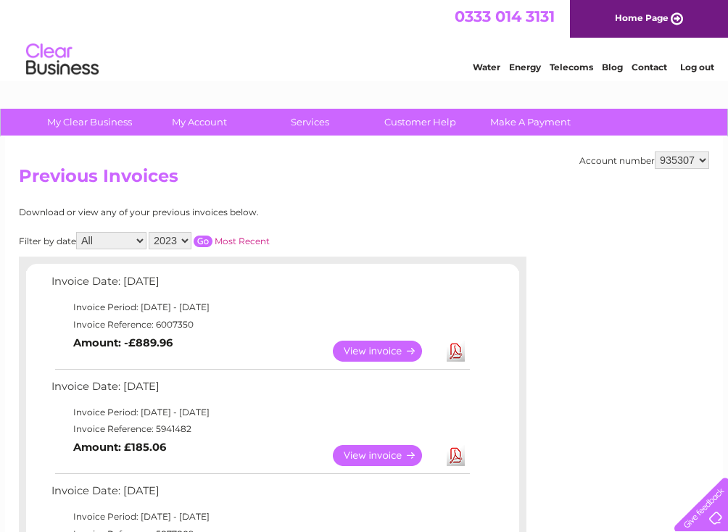
select select "935310"
click at [655, 152] on select "905285 925182 934754 935307 935310 935311 935312 935313 935314 935315 938331 93…" at bounding box center [682, 160] width 54 height 17
drag, startPoint x: 0, startPoint y: 0, endPoint x: 674, endPoint y: 158, distance: 692.5
click at [674, 158] on select "905285 925182 934754 935307 935310 935311 935312 935313 935314 935315 938331 93…" at bounding box center [682, 160] width 54 height 17
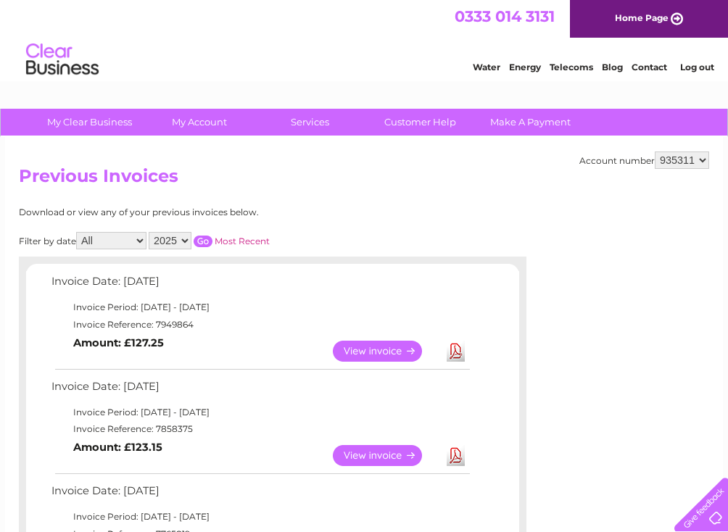
click at [655, 152] on select "905285 925182 934754 935307 935310 935311 935312 935313 935314 935315 938331 93…" at bounding box center [682, 160] width 54 height 17
click at [499, 190] on h2 "Previous Invoices" at bounding box center [364, 180] width 690 height 28
click at [698, 159] on select "905285 925182 934754 935307 935310 935311 935312 935313 935314 935315 938331 93…" at bounding box center [682, 160] width 54 height 17
select select "935312"
click at [655, 152] on select "905285 925182 934754 935307 935310 935311 935312 935313 935314 935315 938331 93…" at bounding box center [682, 160] width 54 height 17
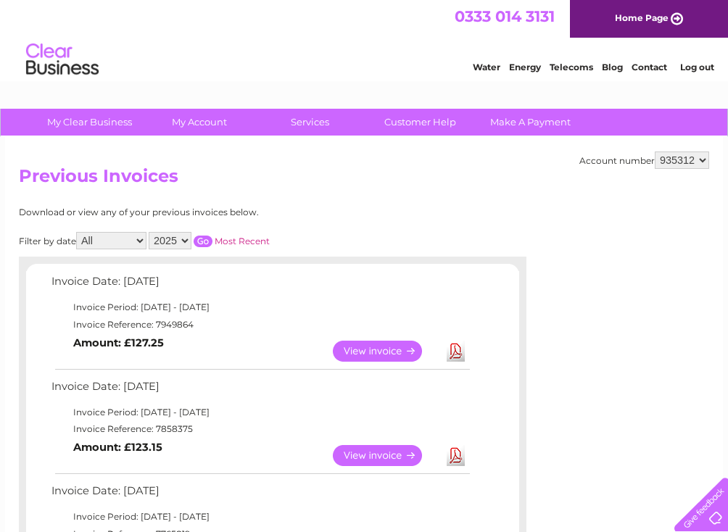
click at [401, 185] on h2 "Previous Invoices" at bounding box center [364, 180] width 690 height 28
click at [669, 158] on select "905285 925182 934754 935307 935310 935311 935312 935313 935314 935315 938331 93…" at bounding box center [682, 160] width 54 height 17
select select "935313"
click at [655, 152] on select "905285 925182 934754 935307 935310 935311 935312 935313 935314 935315 938331 93…" at bounding box center [682, 160] width 54 height 17
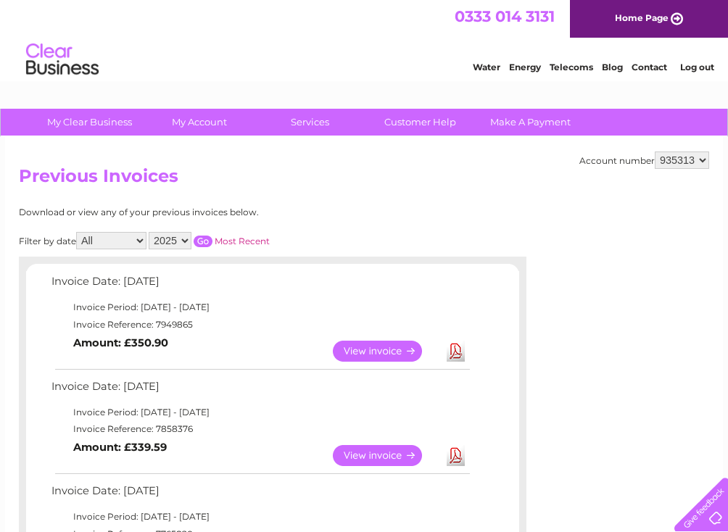
click at [678, 159] on select "905285 925182 934754 935307 935310 935311 935312 935313 935314 935315 938331 93…" at bounding box center [682, 160] width 54 height 17
click at [655, 152] on select "905285 925182 934754 935307 935310 935311 935312 935313 935314 935315 938331 93…" at bounding box center [682, 160] width 54 height 17
click at [676, 162] on select "905285 925182 934754 935307 935310 935311 935312 935313 935314 935315 938331 93…" at bounding box center [682, 160] width 54 height 17
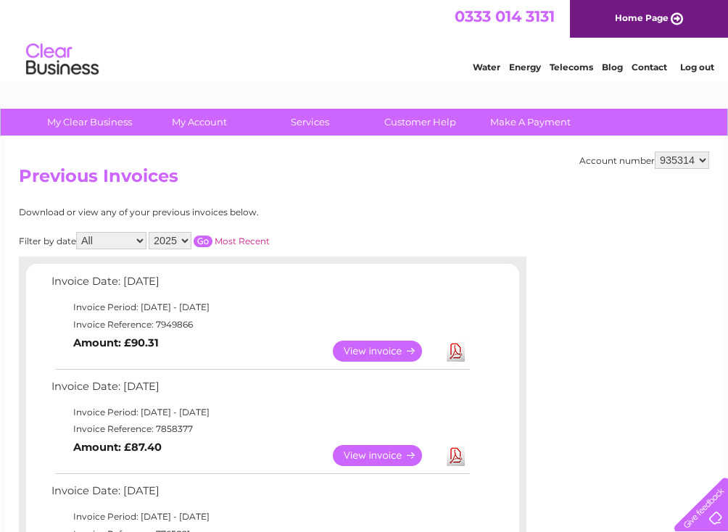
select select "935315"
click at [655, 152] on select "905285 925182 934754 935307 935310 935311 935312 935313 935314 935315 938331 93…" at bounding box center [682, 160] width 54 height 17
drag, startPoint x: 691, startPoint y: 157, endPoint x: 690, endPoint y: 166, distance: 8.7
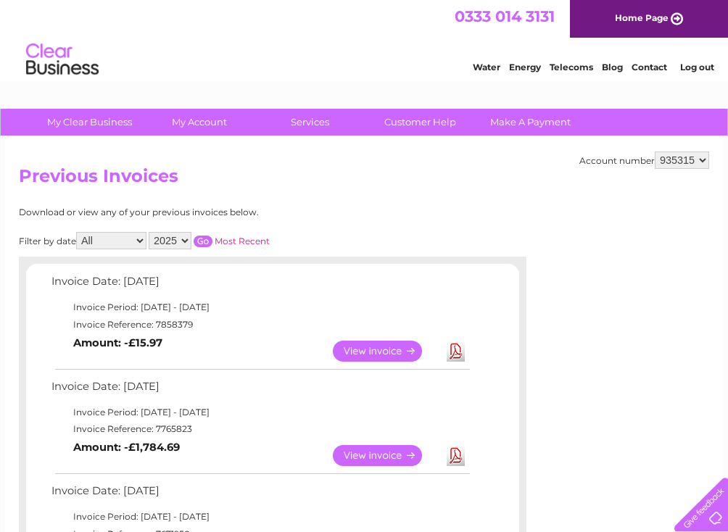
click at [691, 157] on select "905285 925182 934754 935307 935310 935311 935312 935313 935314 935315 938331 93…" at bounding box center [682, 160] width 54 height 17
select select "938331"
click at [655, 152] on select "905285 925182 934754 935307 935310 935311 935312 935313 935314 935315 938331 93…" at bounding box center [682, 160] width 54 height 17
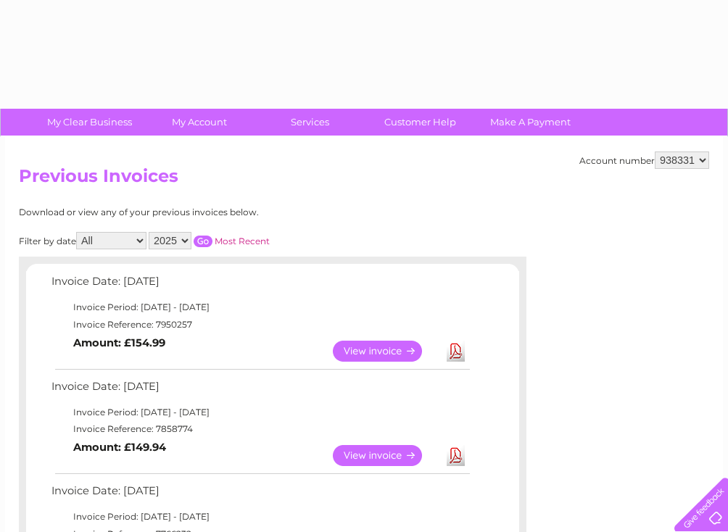
click at [678, 159] on select "905285 925182 934754 935307 935310 935311 935312 935313 935314 935315 938331 93…" at bounding box center [682, 160] width 54 height 17
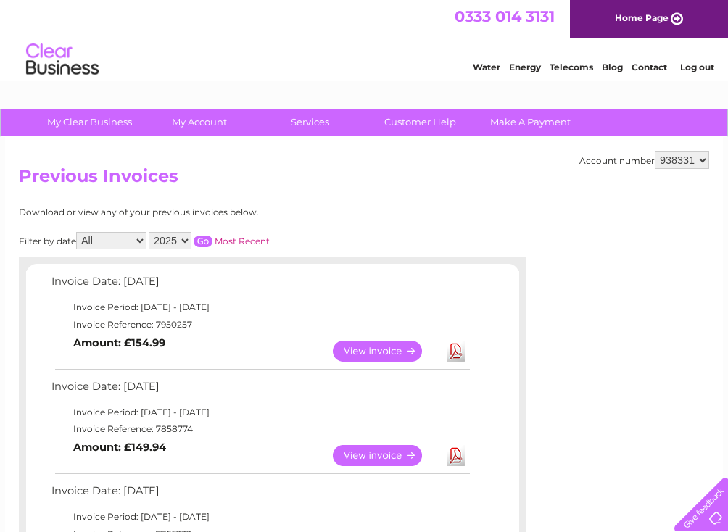
select select "938332"
click at [655, 152] on select "905285 925182 934754 935307 935310 935311 935312 935313 935314 935315 938331 93…" at bounding box center [682, 160] width 54 height 17
click at [452, 346] on link "Download" at bounding box center [456, 351] width 18 height 21
click at [667, 160] on select "905285 925182 934754 935307 935310 935311 935312 935313 935314 935315 938331 93…" at bounding box center [682, 160] width 54 height 17
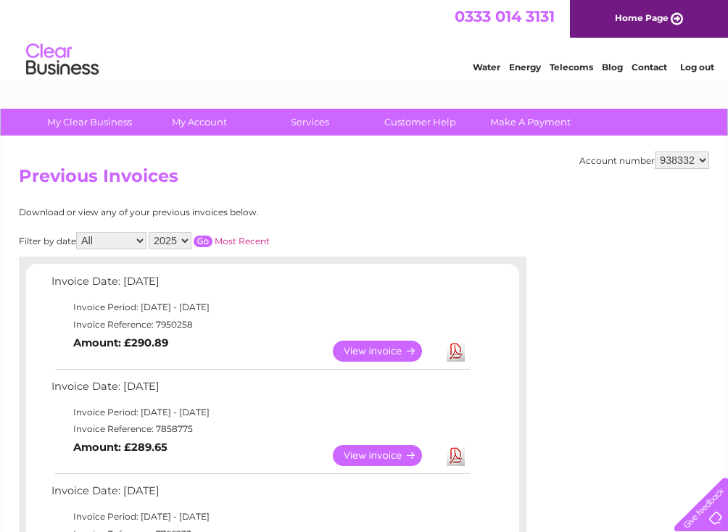
select select "905285"
click at [655, 152] on select "905285 925182 934754 935307 935310 935311 935312 935313 935314 935315 938331 93…" at bounding box center [682, 160] width 54 height 17
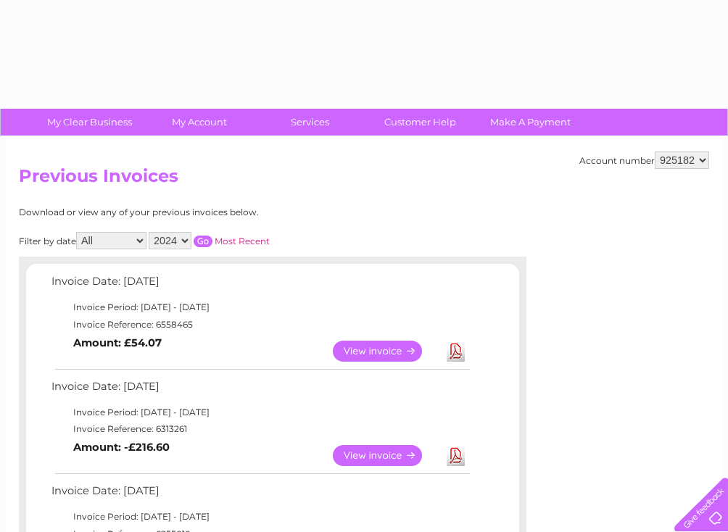
select select "925182"
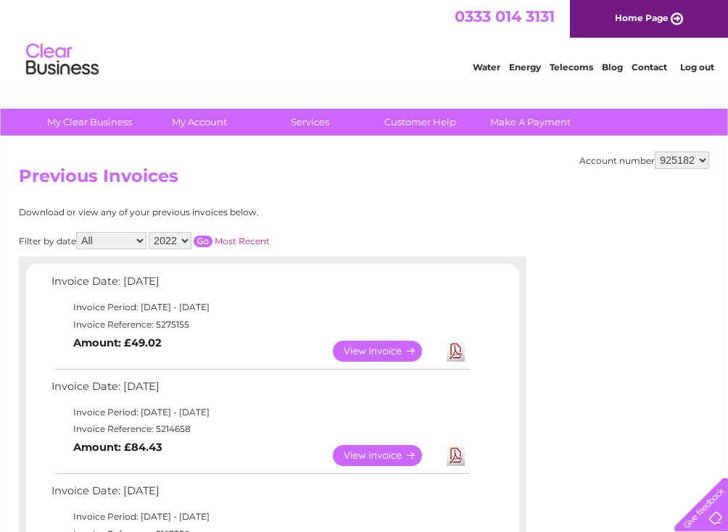
click at [693, 155] on select "905285 925182 934754 935307 935310 935311 935312 935313 935314 935315 938331 93…" at bounding box center [682, 160] width 54 height 17
select select "934754"
click at [655, 152] on select "905285 925182 934754 935307 935310 935311 935312 935313 935314 935315 938331 93…" at bounding box center [682, 160] width 54 height 17
click at [559, 188] on h2 "Previous Invoices" at bounding box center [364, 180] width 690 height 28
click at [655, 152] on select "905285 925182 934754 935307 935310 935311 935312 935313 935314 935315 938331 93…" at bounding box center [682, 160] width 54 height 17
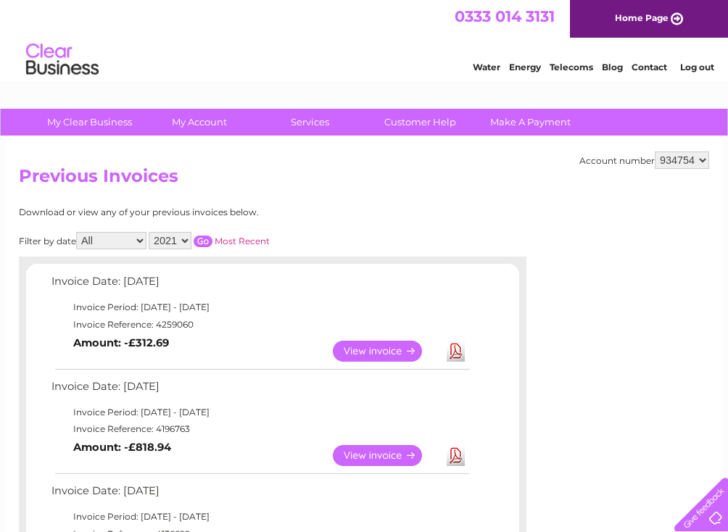
click at [705, 159] on select "905285 925182 934754 935307 935310 935311 935312 935313 935314 935315 938331 93…" at bounding box center [682, 160] width 54 height 17
select select "935307"
click at [655, 152] on select "905285 925182 934754 935307 935310 935311 935312 935313 935314 935315 938331 93…" at bounding box center [682, 160] width 54 height 17
click at [499, 195] on div "Account number 905285 925182 934754 935307 935310 935311 935312 935313 935314 9…" at bounding box center [364, 500] width 718 height 726
drag, startPoint x: 0, startPoint y: 0, endPoint x: 686, endPoint y: 157, distance: 703.5
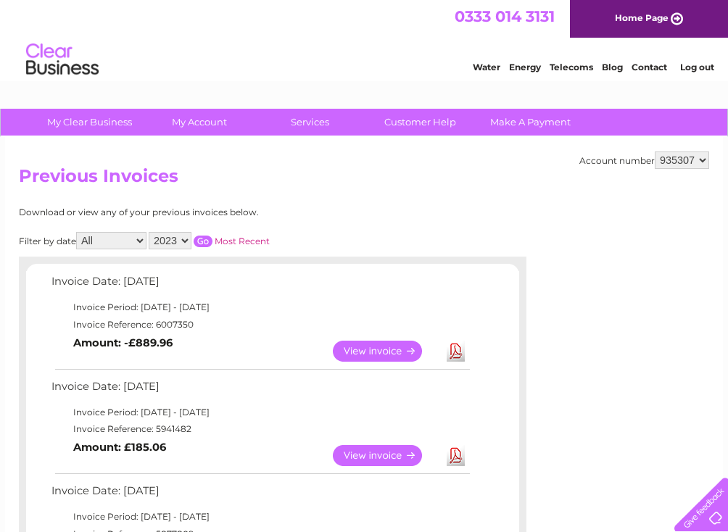
click at [686, 157] on select "905285 925182 934754 935307 935310 935311 935312 935313 935314 935315 938331 93…" at bounding box center [682, 160] width 54 height 17
select select "935310"
click at [655, 152] on select "905285 925182 934754 935307 935310 935311 935312 935313 935314 935315 938331 93…" at bounding box center [682, 160] width 54 height 17
drag, startPoint x: 440, startPoint y: 191, endPoint x: 479, endPoint y: 186, distance: 39.6
click at [441, 191] on h2 "Previous Invoices" at bounding box center [364, 180] width 690 height 28
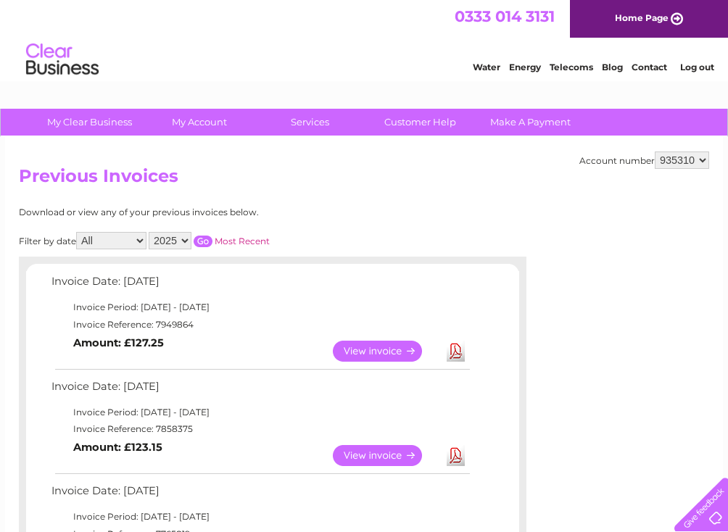
select select "935311"
click at [655, 152] on select "905285 925182 934754 935307 935310 935311 935312 935313 935314 935315 938331 93…" at bounding box center [682, 160] width 54 height 17
select select "935312"
click at [655, 152] on select "905285 925182 934754 935307 935310 935311 935312 935313 935314 935315 938331 93…" at bounding box center [682, 160] width 54 height 17
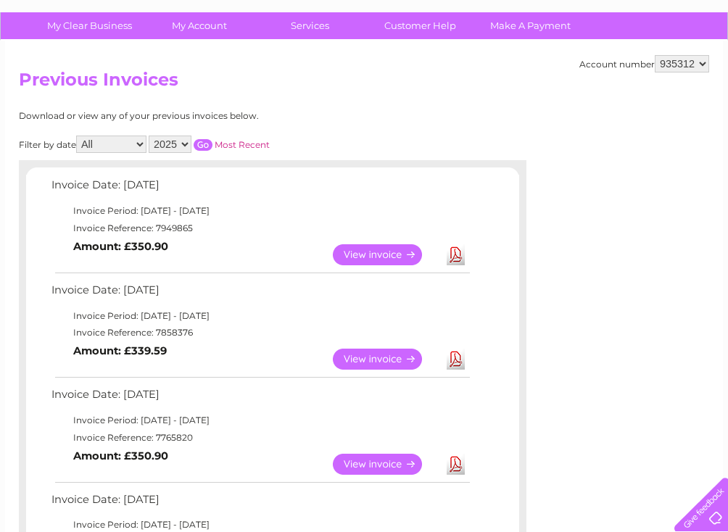
scroll to position [145, 0]
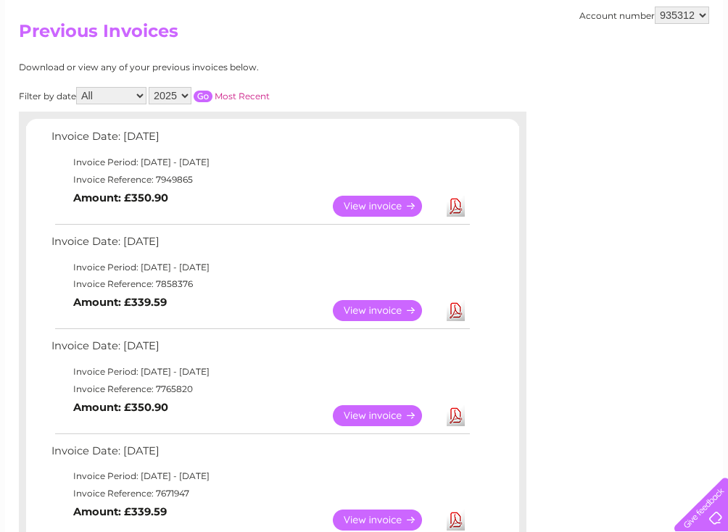
click at [455, 211] on link "Download" at bounding box center [456, 206] width 18 height 21
